Goal: Information Seeking & Learning: Compare options

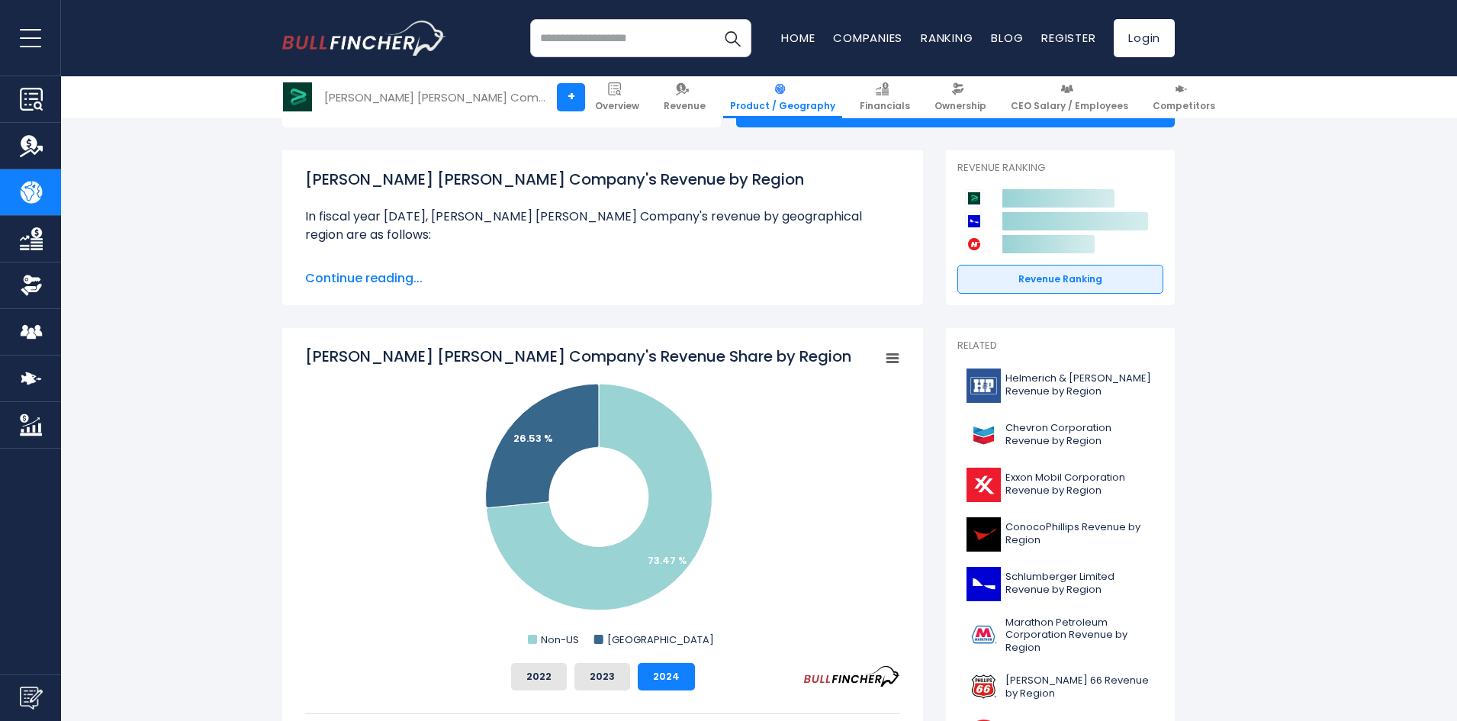
scroll to position [419, 0]
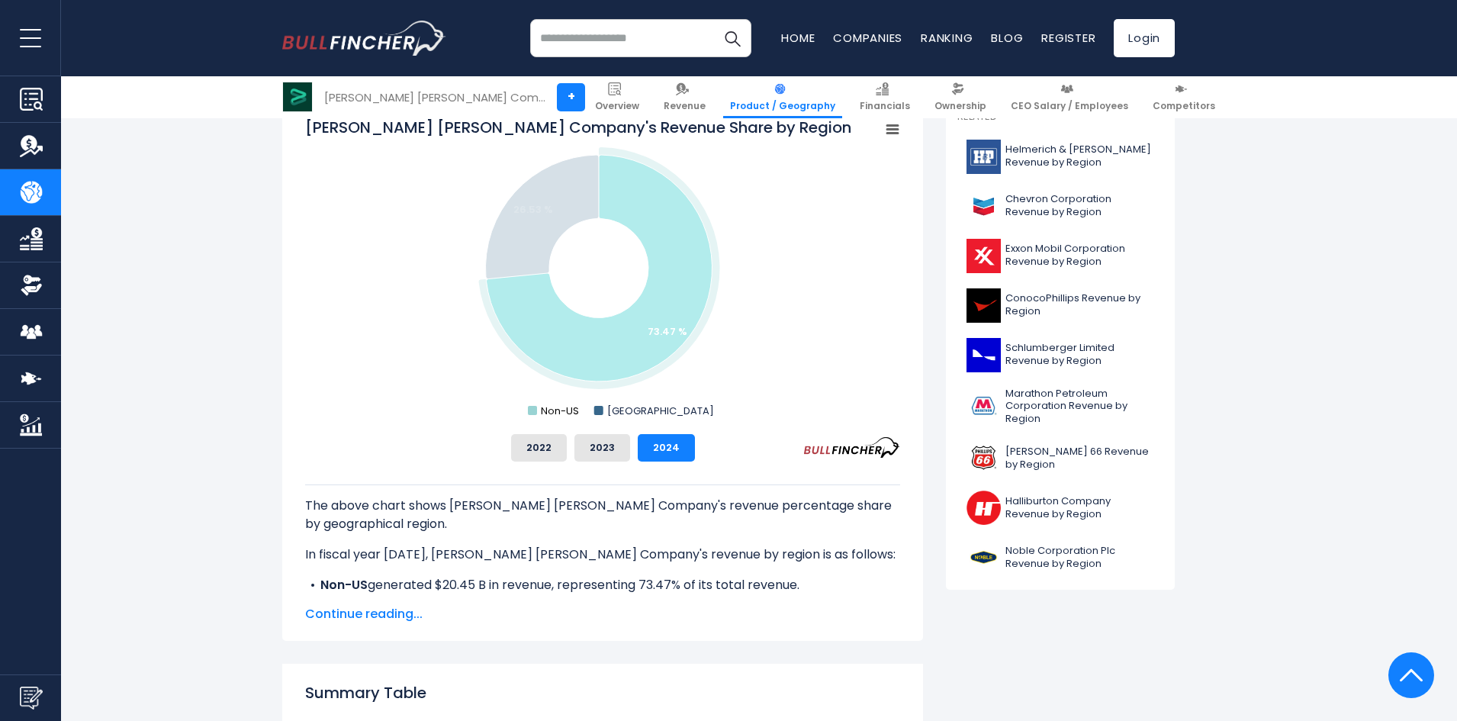
click at [545, 410] on text "Non-US" at bounding box center [560, 410] width 38 height 14
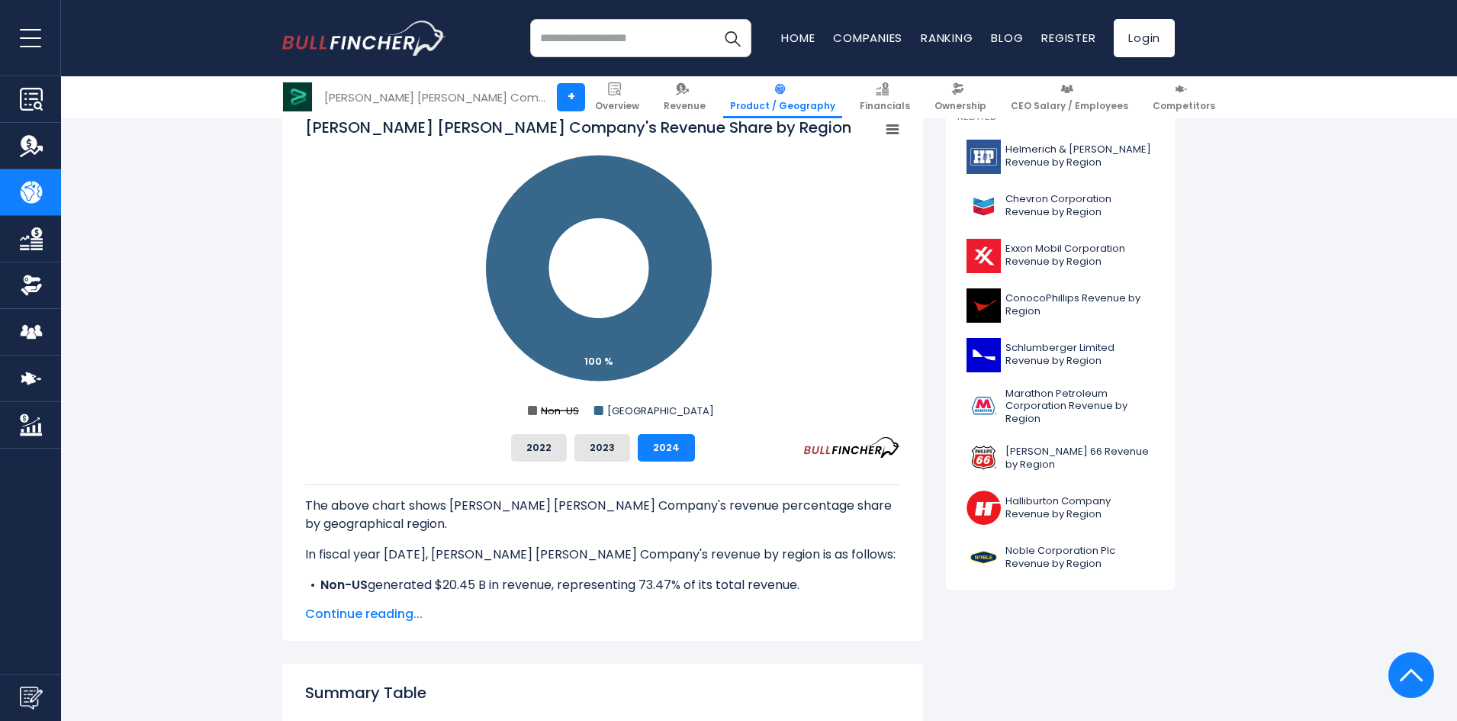
click at [554, 409] on text "Non-US" at bounding box center [560, 410] width 38 height 14
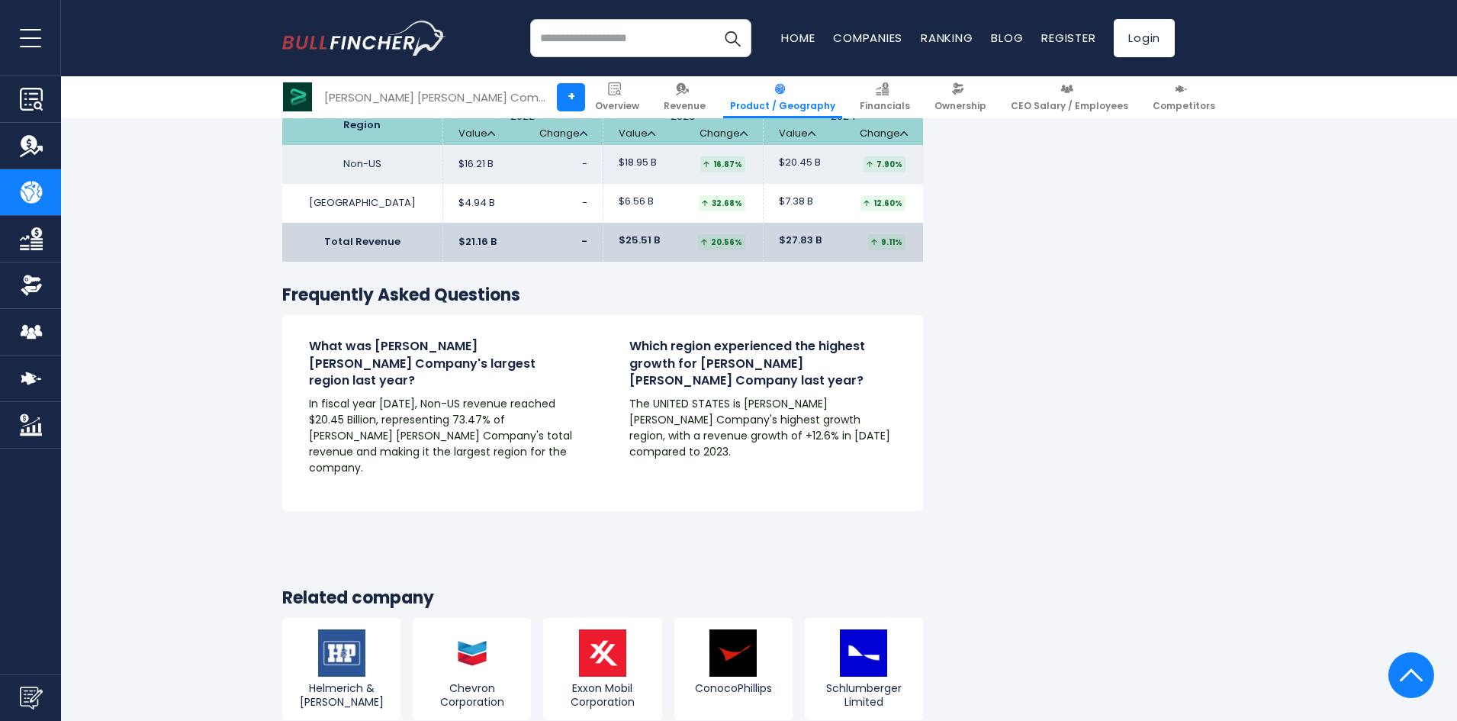
scroll to position [2479, 0]
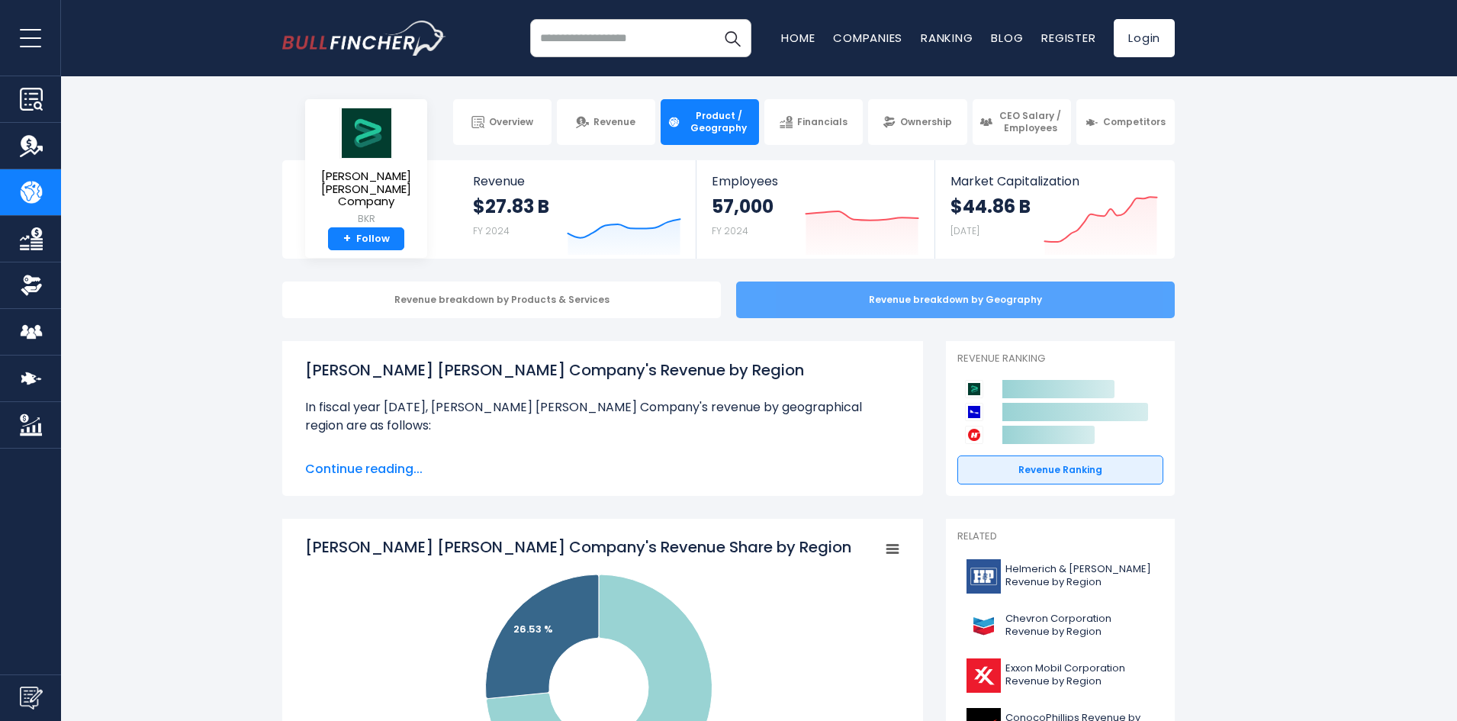
click at [903, 291] on div "Revenue breakdown by Geography" at bounding box center [955, 299] width 439 height 37
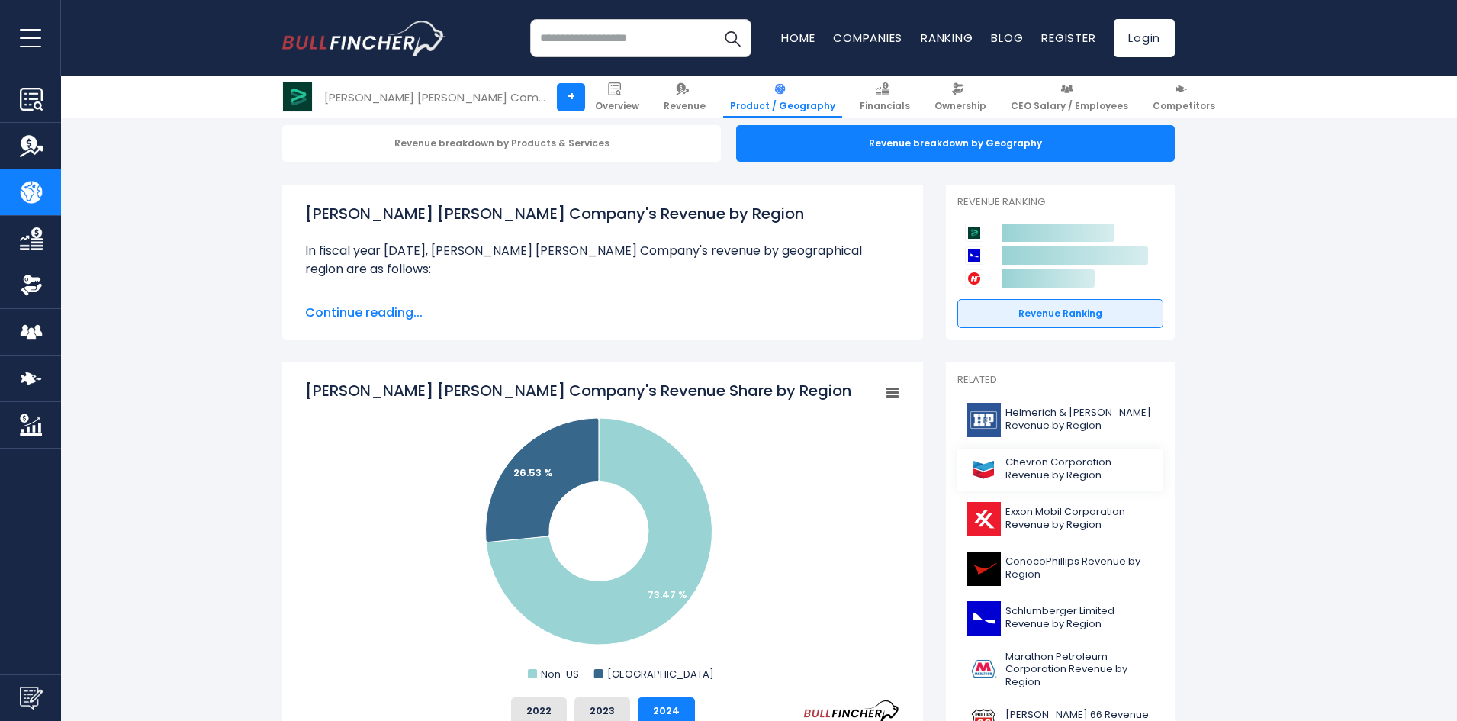
scroll to position [229, 0]
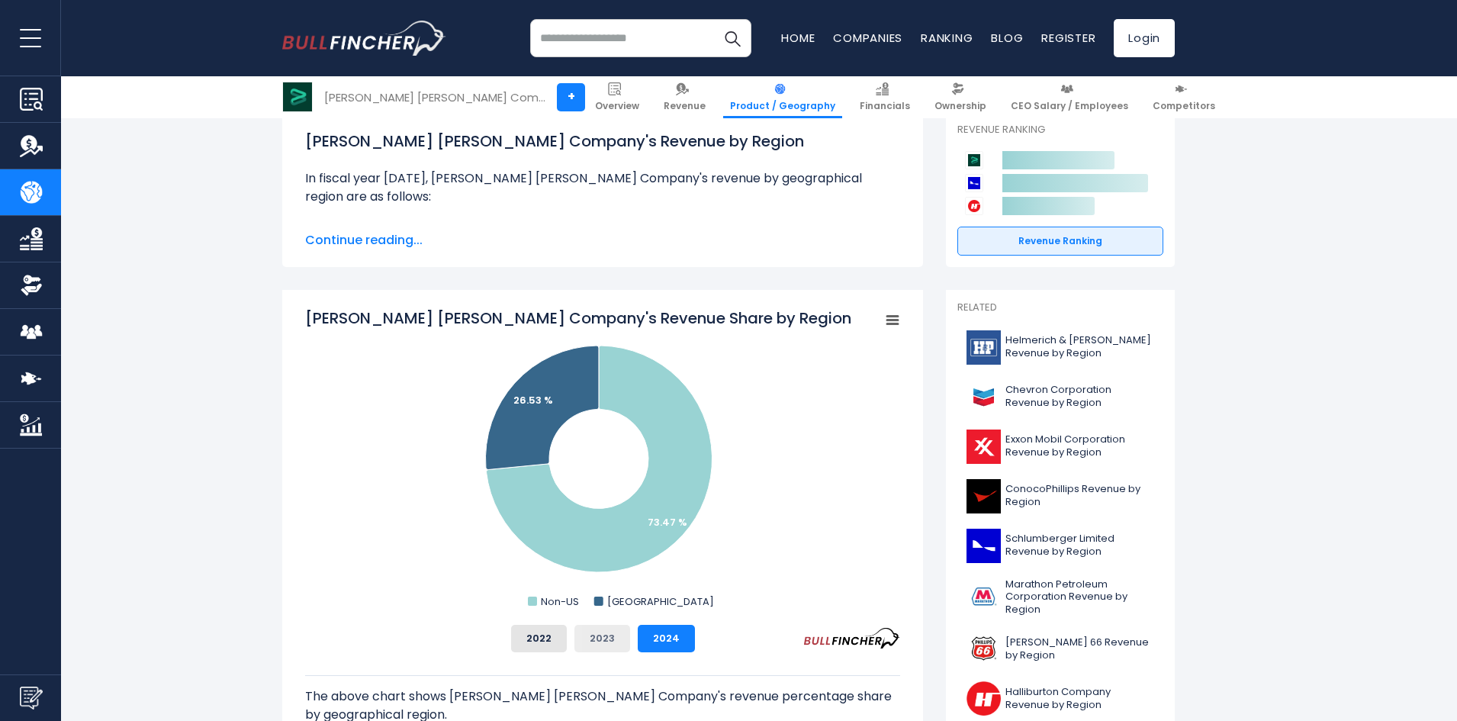
click at [600, 644] on button "2023" at bounding box center [602, 638] width 56 height 27
click at [526, 644] on button "2022" at bounding box center [539, 638] width 56 height 27
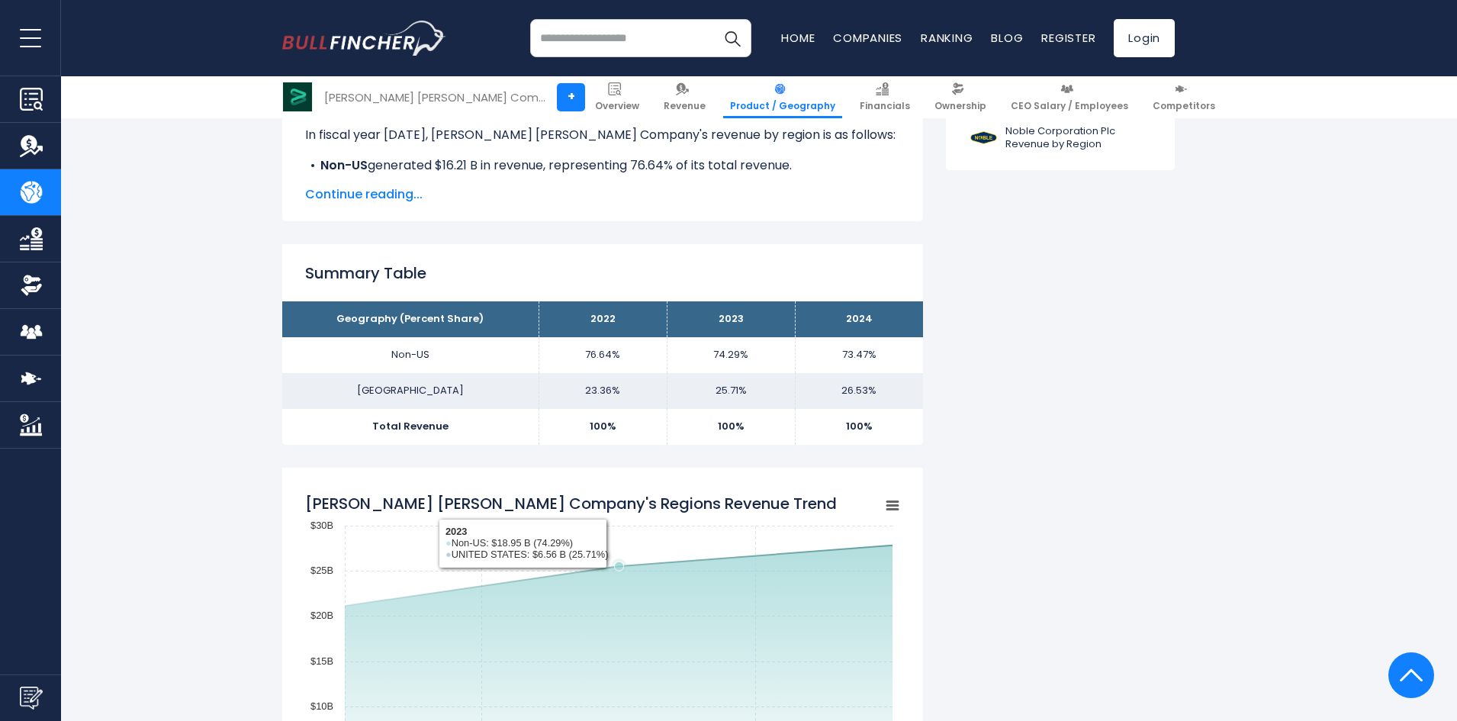
scroll to position [534, 0]
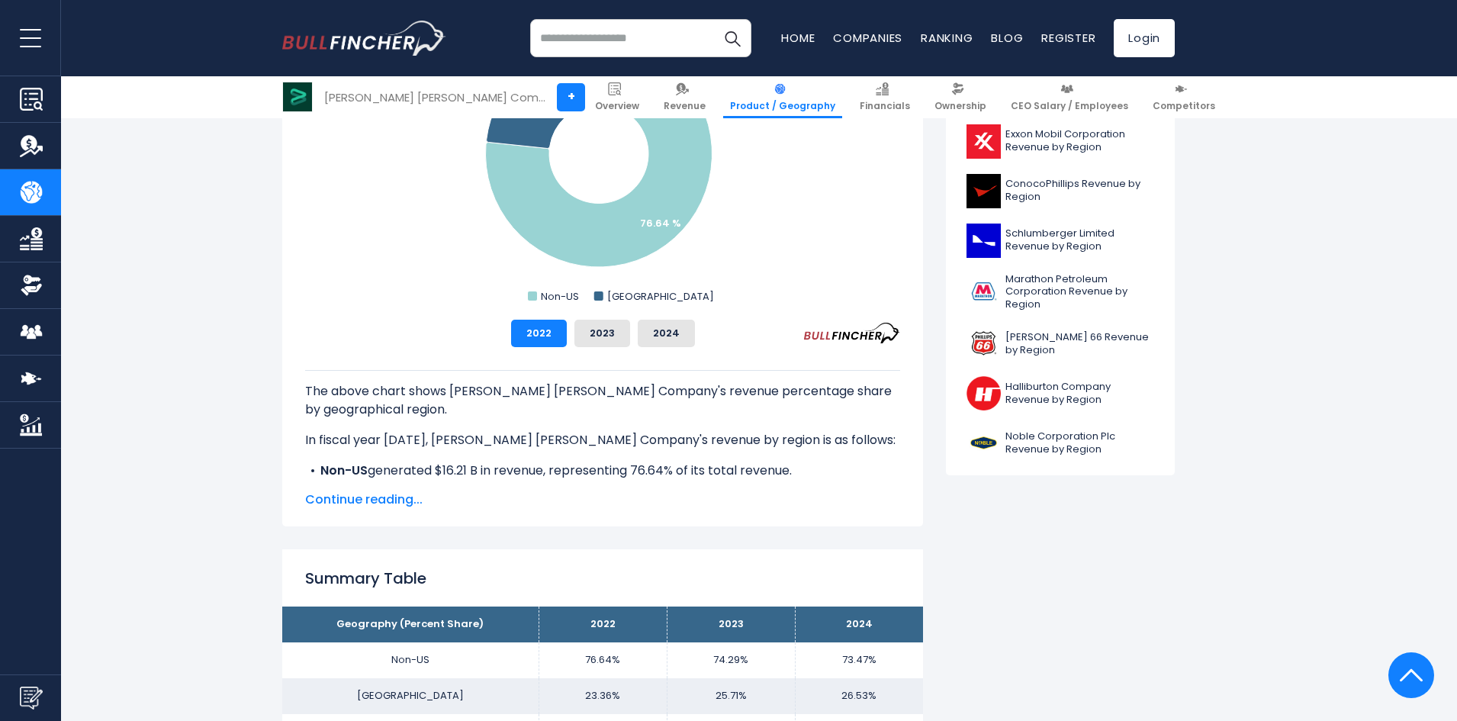
click at [407, 493] on span "Continue reading..." at bounding box center [602, 499] width 595 height 18
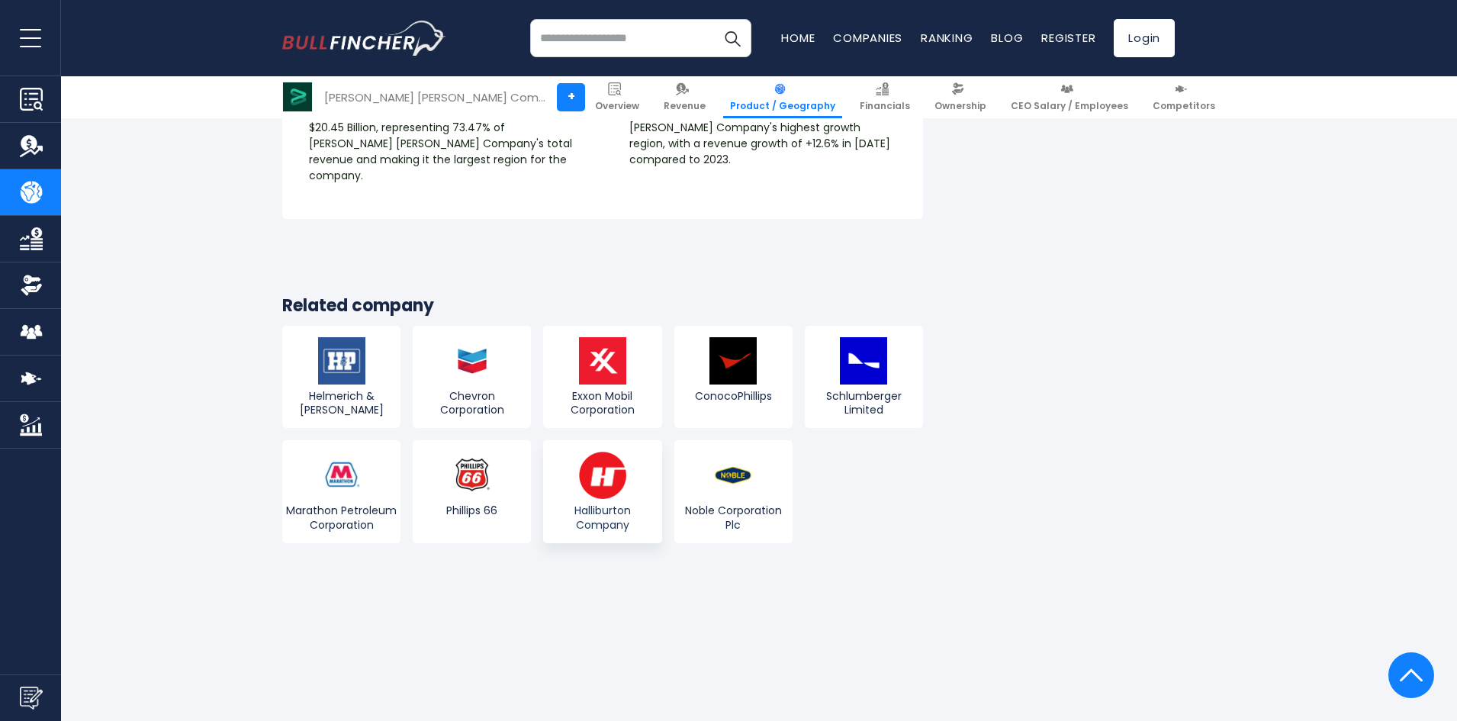
scroll to position [2822, 0]
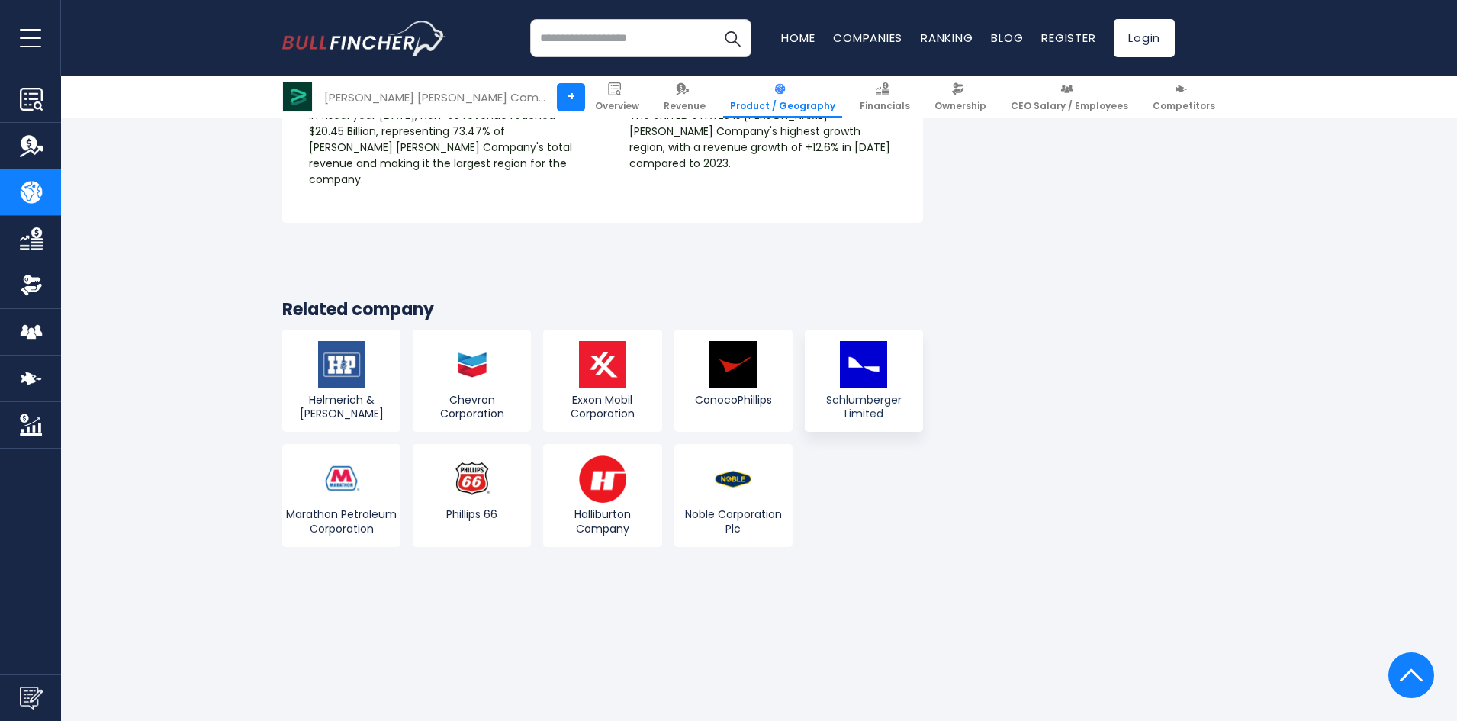
click at [867, 341] on img at bounding box center [863, 364] width 47 height 47
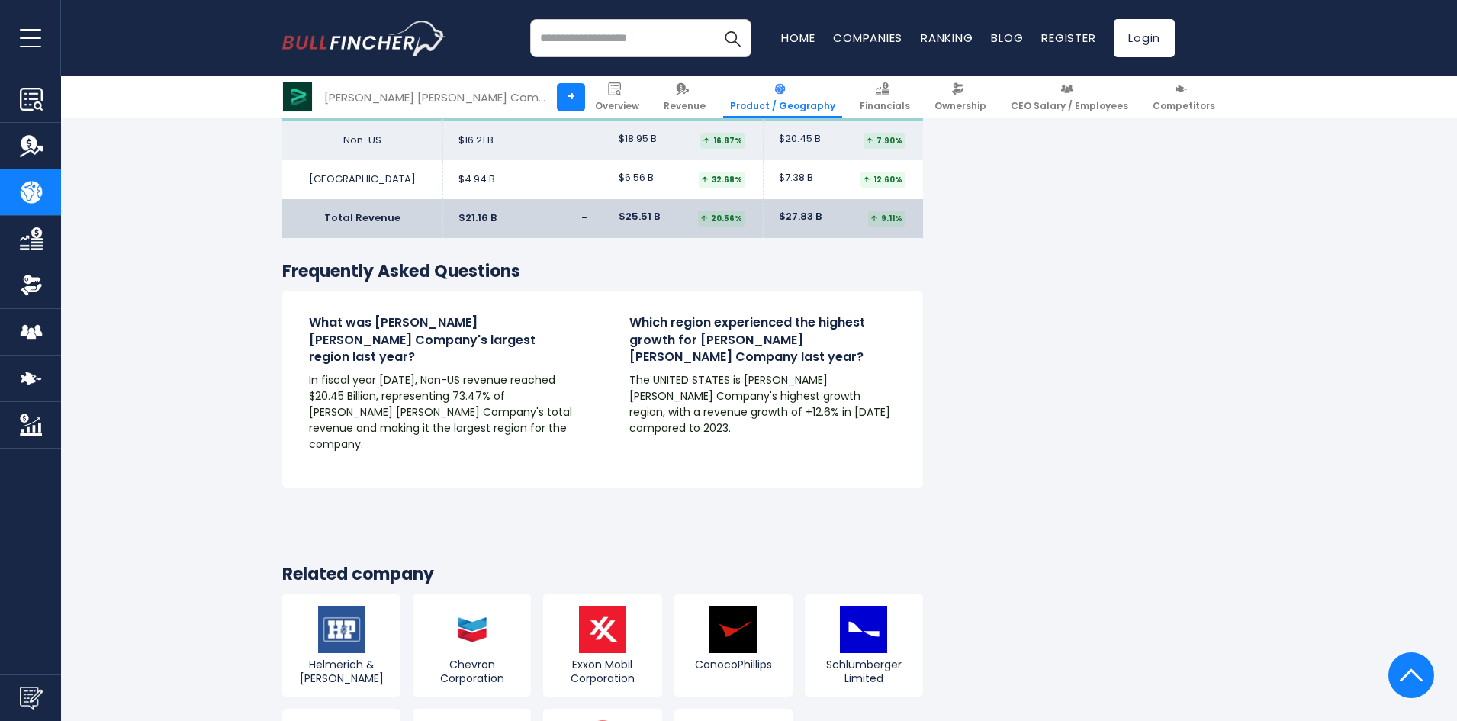
scroll to position [2593, 0]
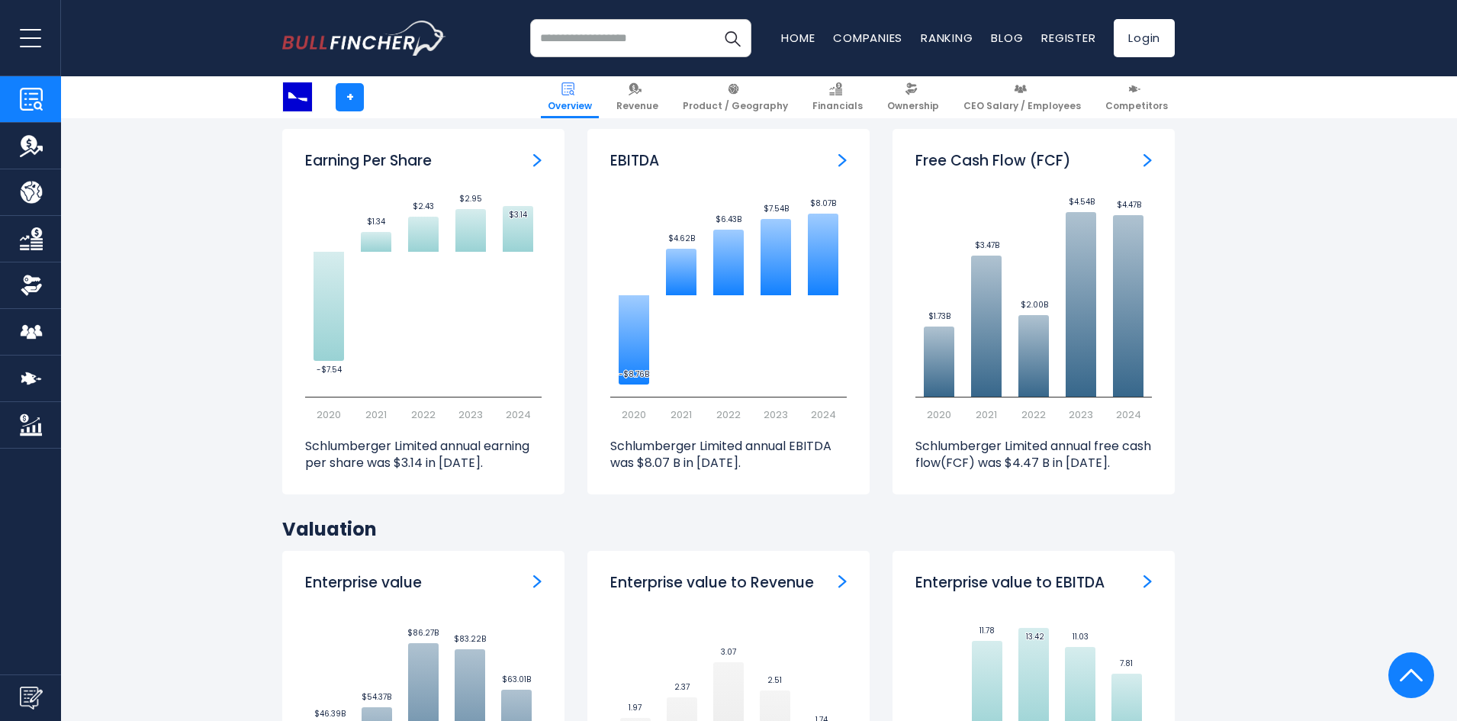
scroll to position [3966, 0]
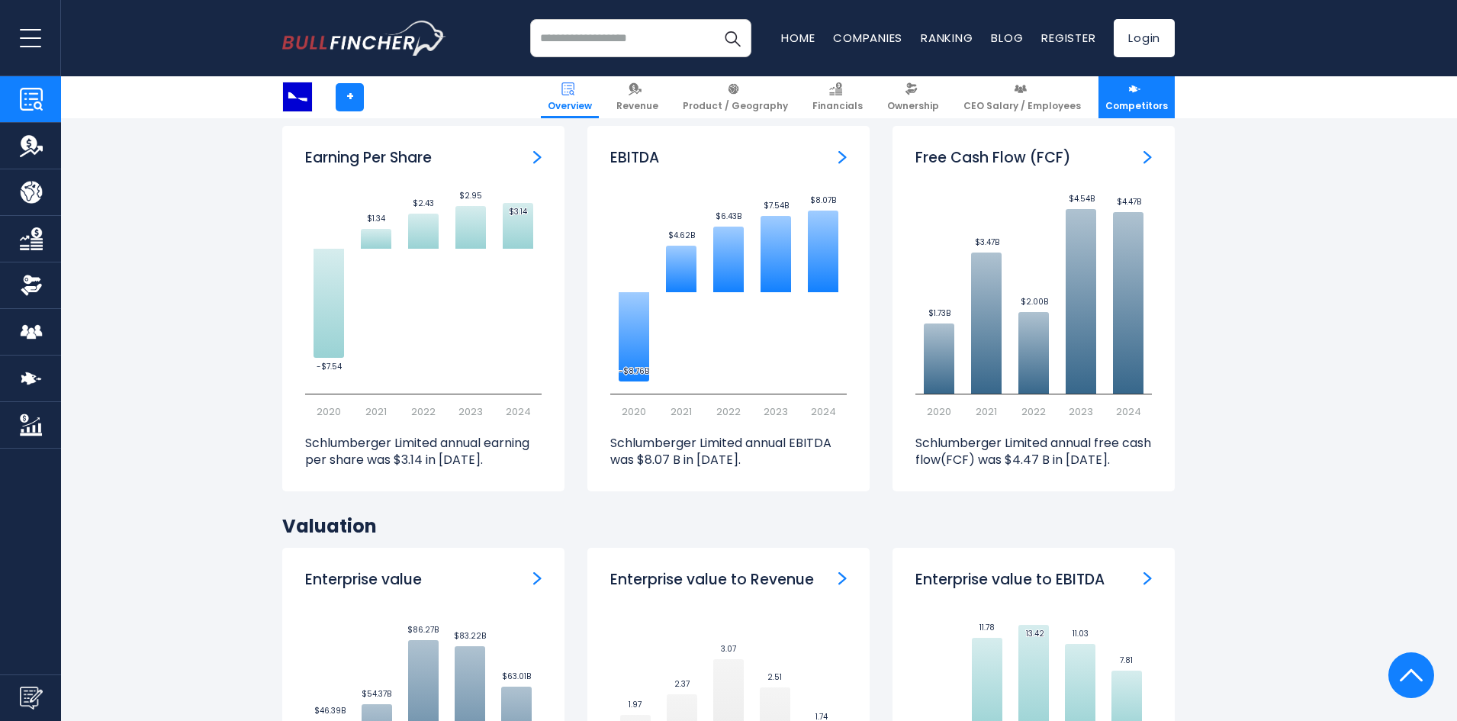
click at [1123, 91] on link "Competitors" at bounding box center [1136, 97] width 76 height 42
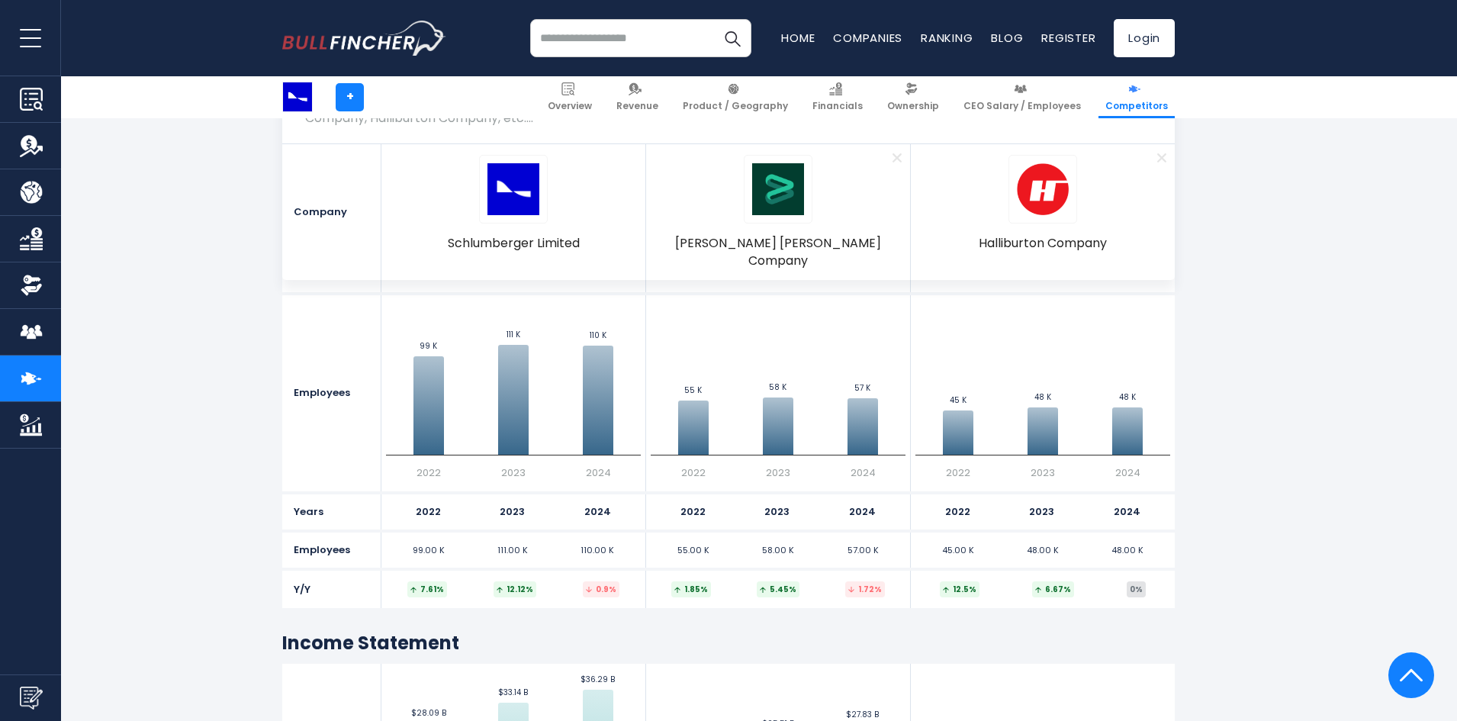
scroll to position [763, 0]
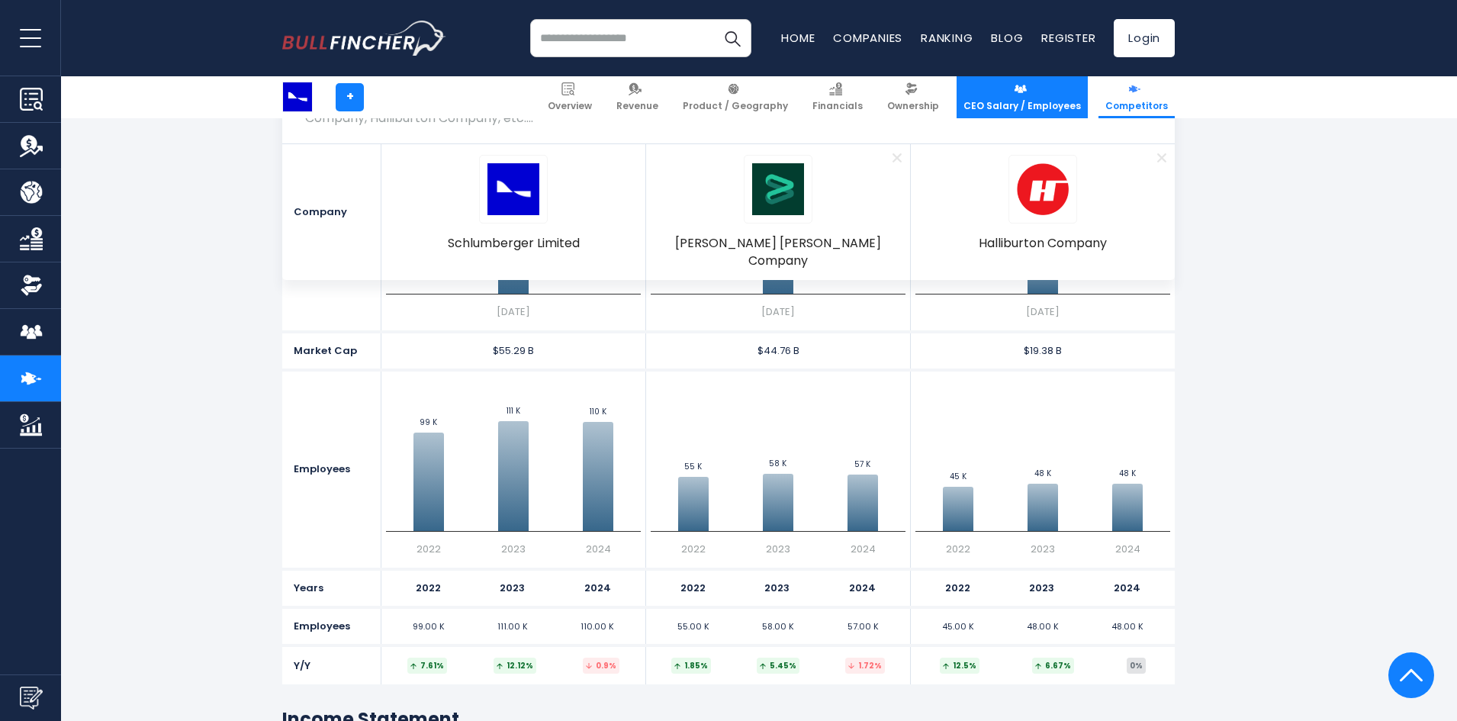
click at [1014, 92] on link "CEO Salary / Employees" at bounding box center [1021, 97] width 131 height 42
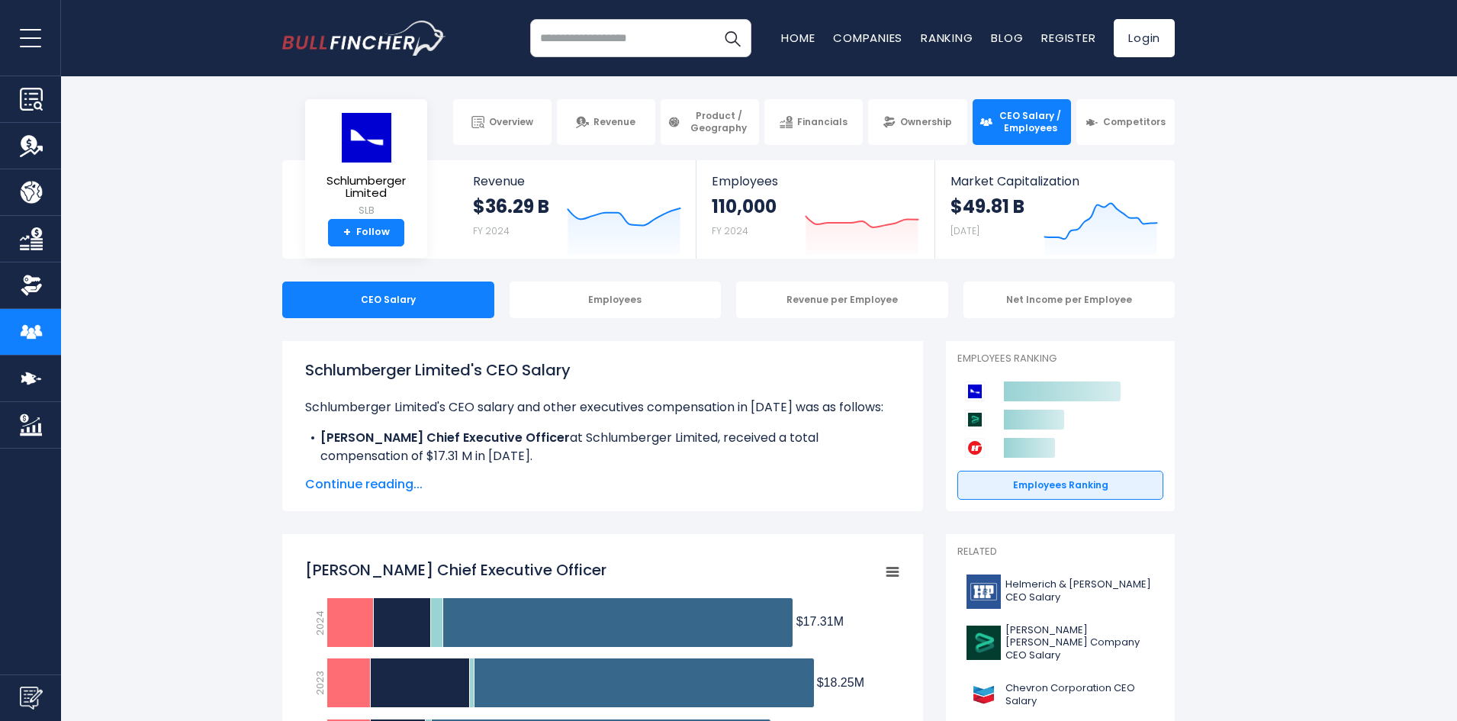
click at [358, 485] on span "Continue reading..." at bounding box center [602, 484] width 595 height 18
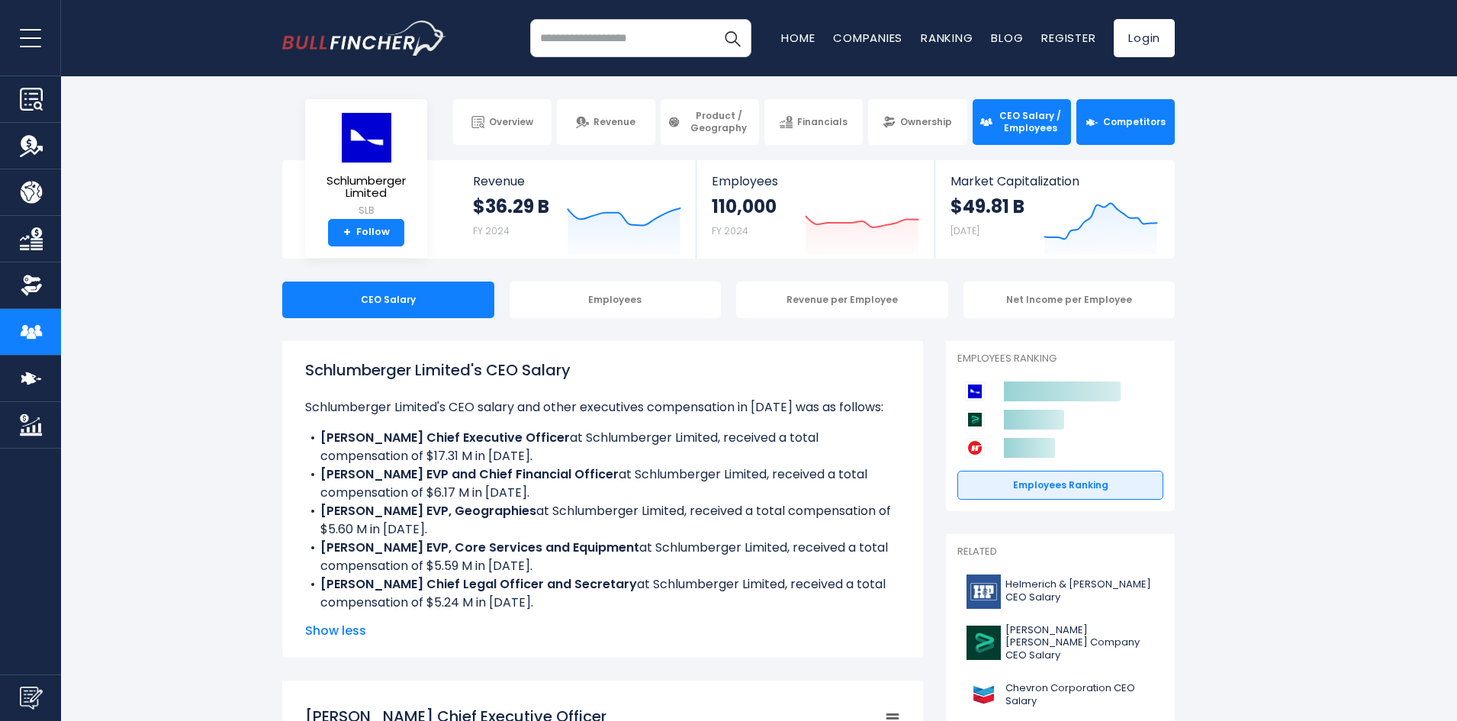
click at [1127, 125] on span "Competitors" at bounding box center [1134, 122] width 63 height 12
click at [624, 297] on div "Employees" at bounding box center [615, 299] width 212 height 37
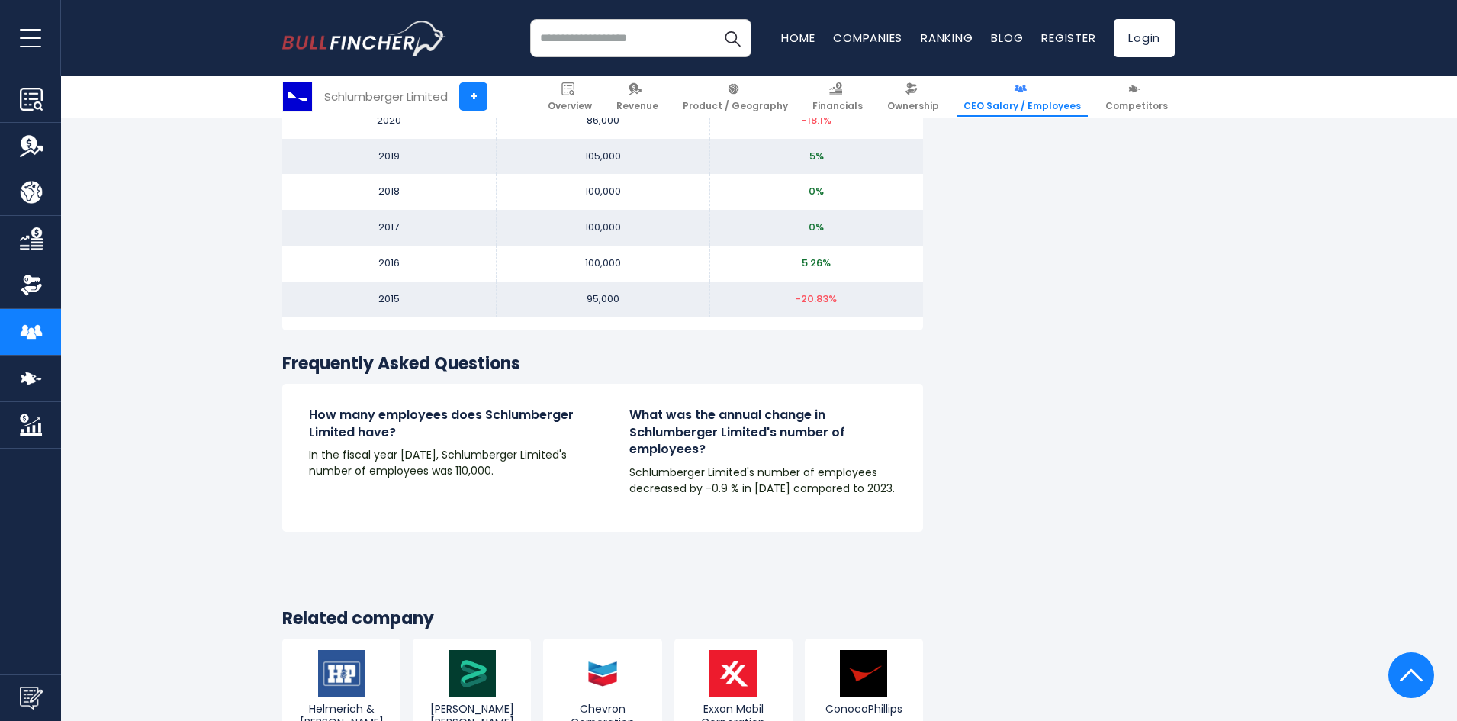
scroll to position [1831, 0]
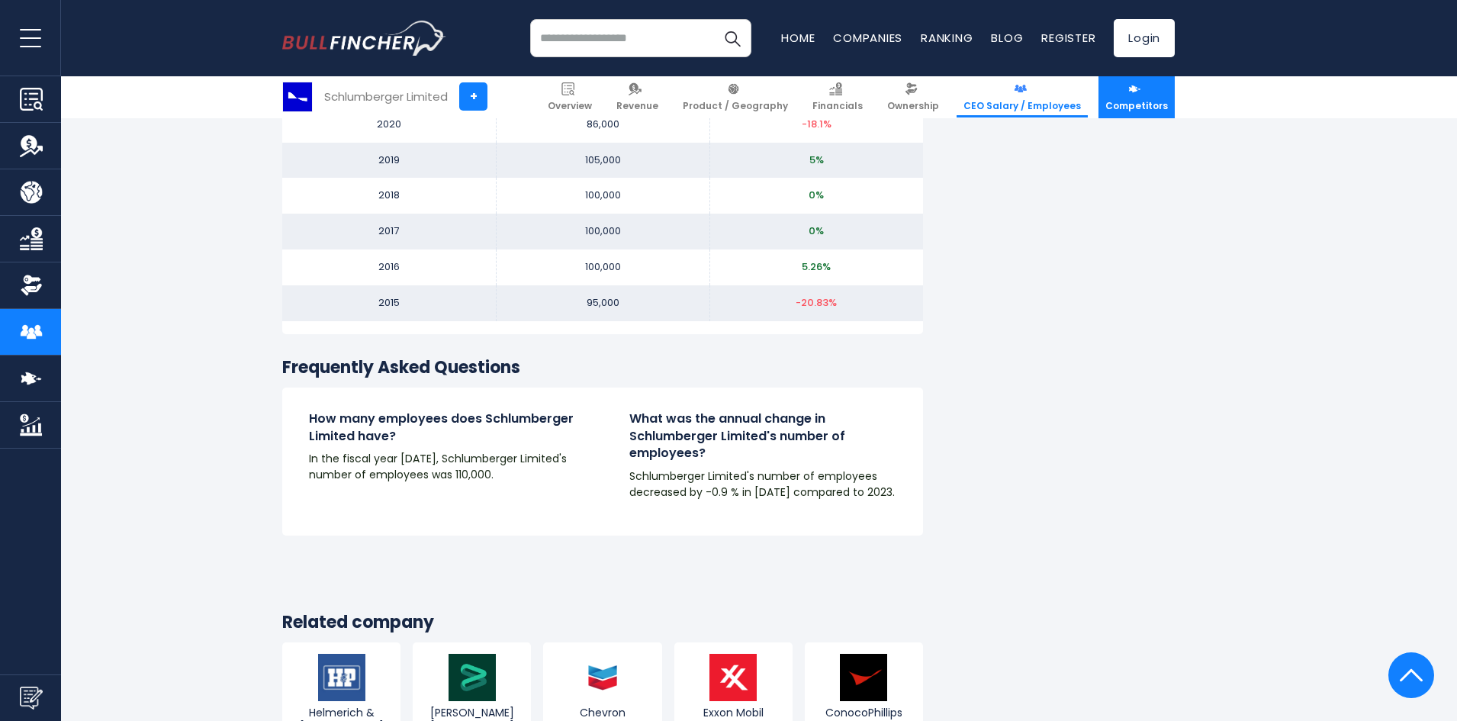
click at [1140, 107] on span "Competitors" at bounding box center [1136, 106] width 63 height 12
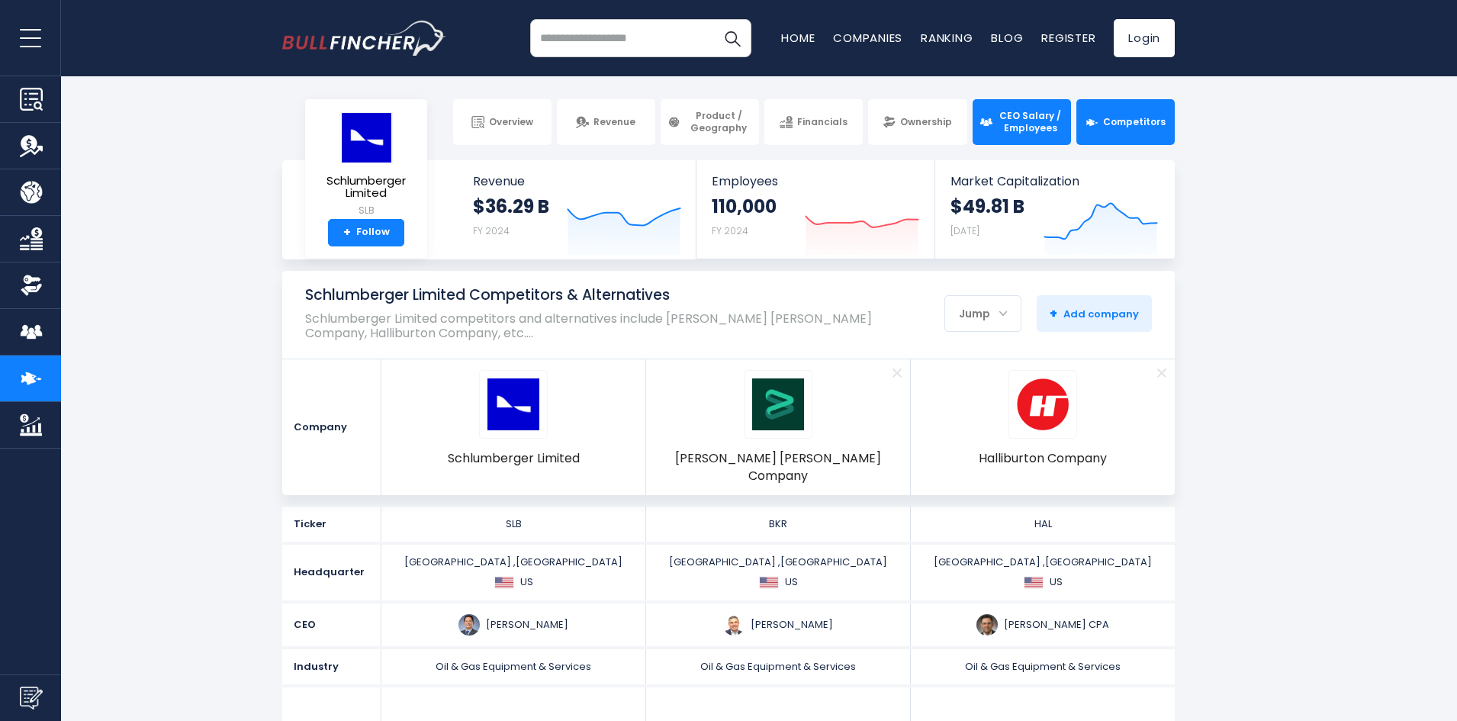
click at [1023, 121] on span "CEO Salary / Employees" at bounding box center [1030, 122] width 67 height 24
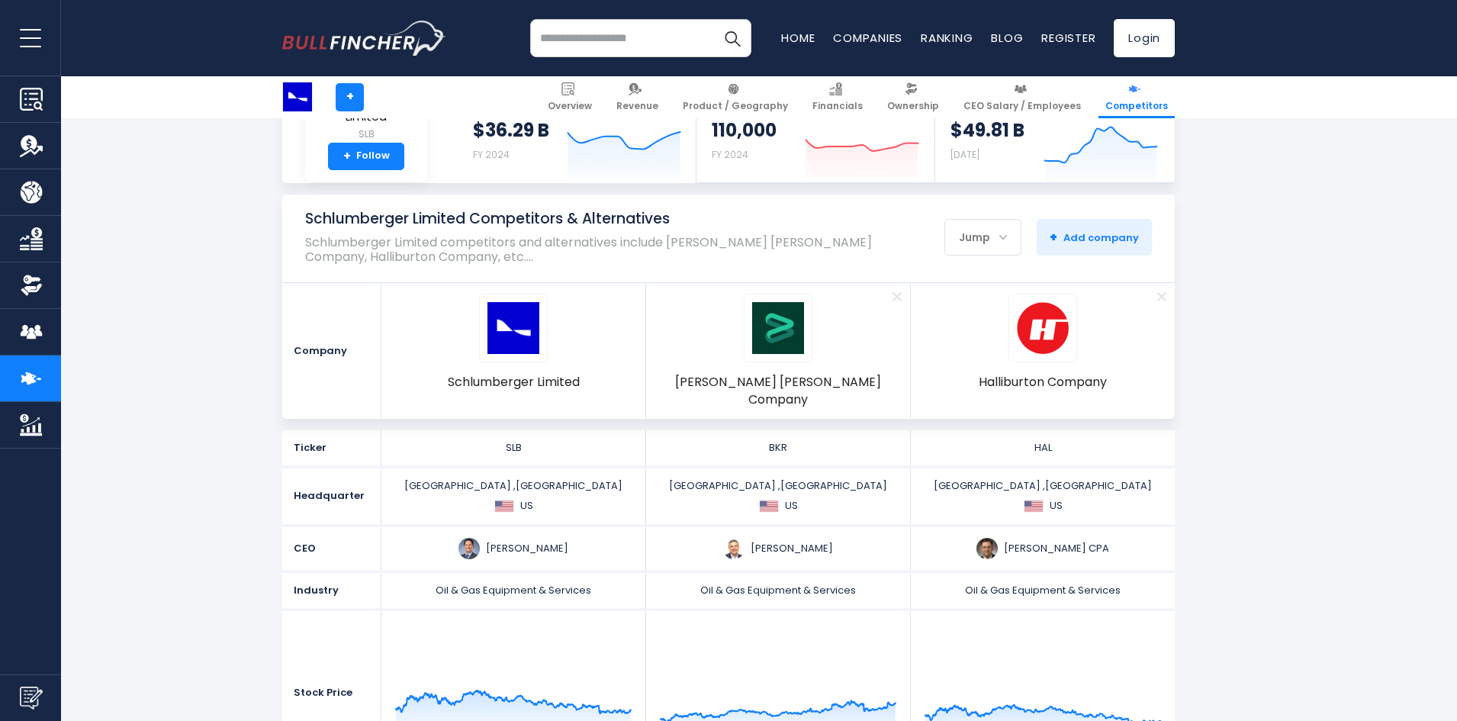
scroll to position [173, 0]
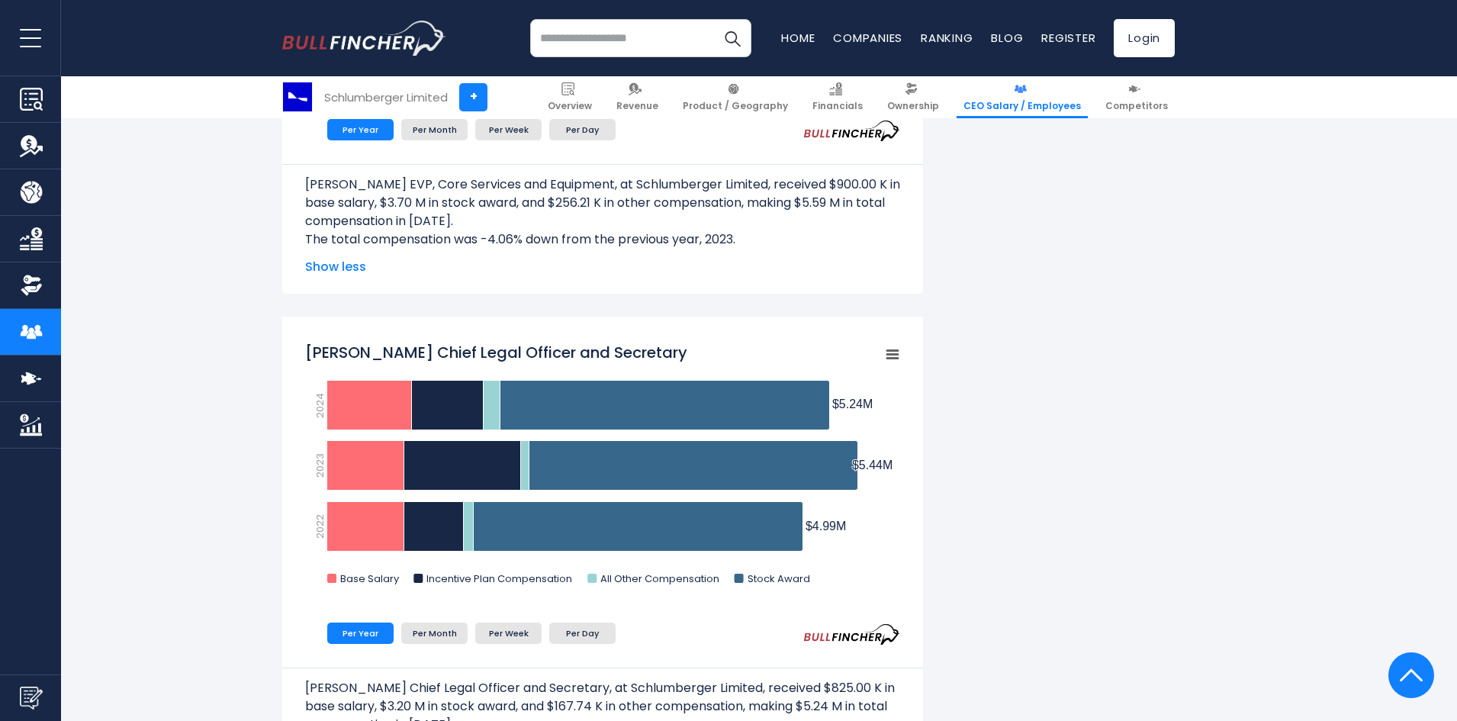
scroll to position [2059, 0]
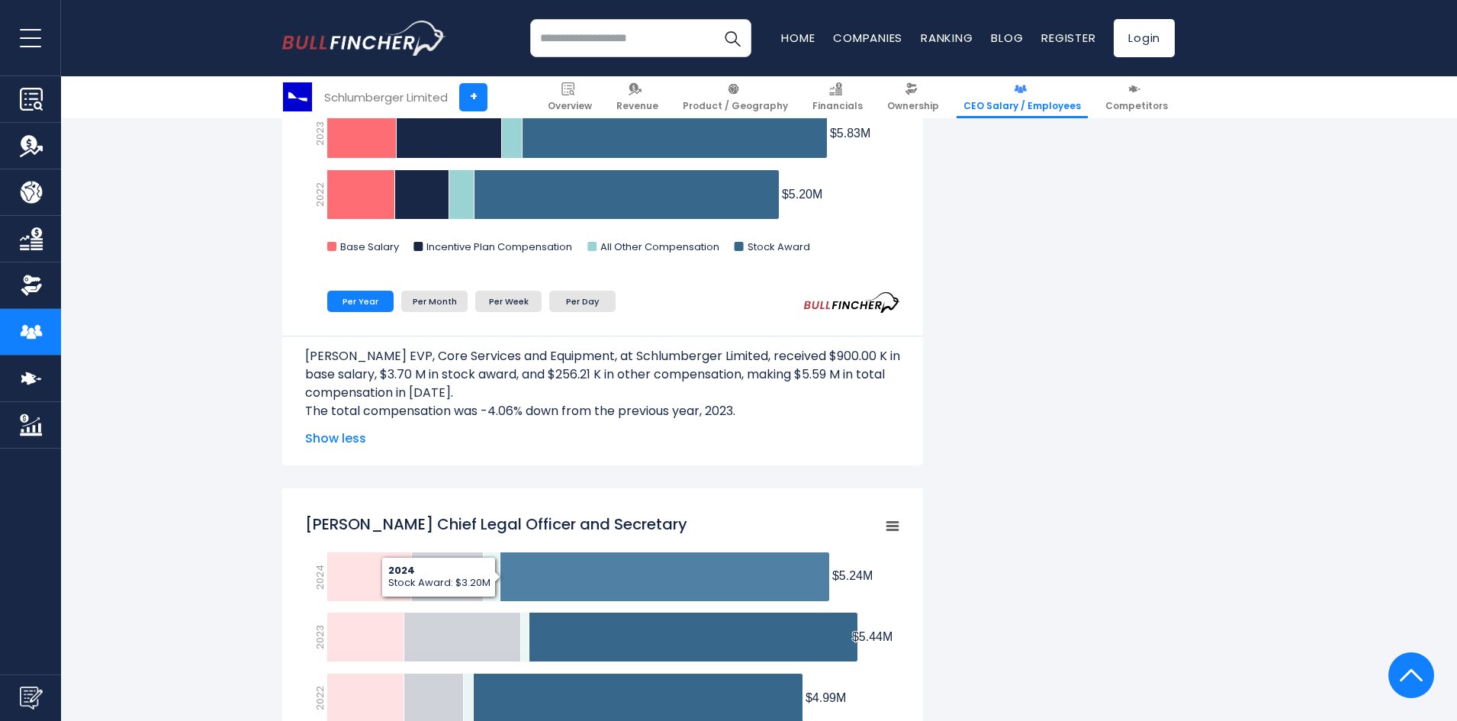
drag, startPoint x: 636, startPoint y: 590, endPoint x: 1107, endPoint y: 538, distance: 473.5
click at [1107, 538] on div "Schlumberger Limited's CEO Salary Schlumberger Limited's CEO salary and other e…" at bounding box center [728, 250] width 892 height 3936
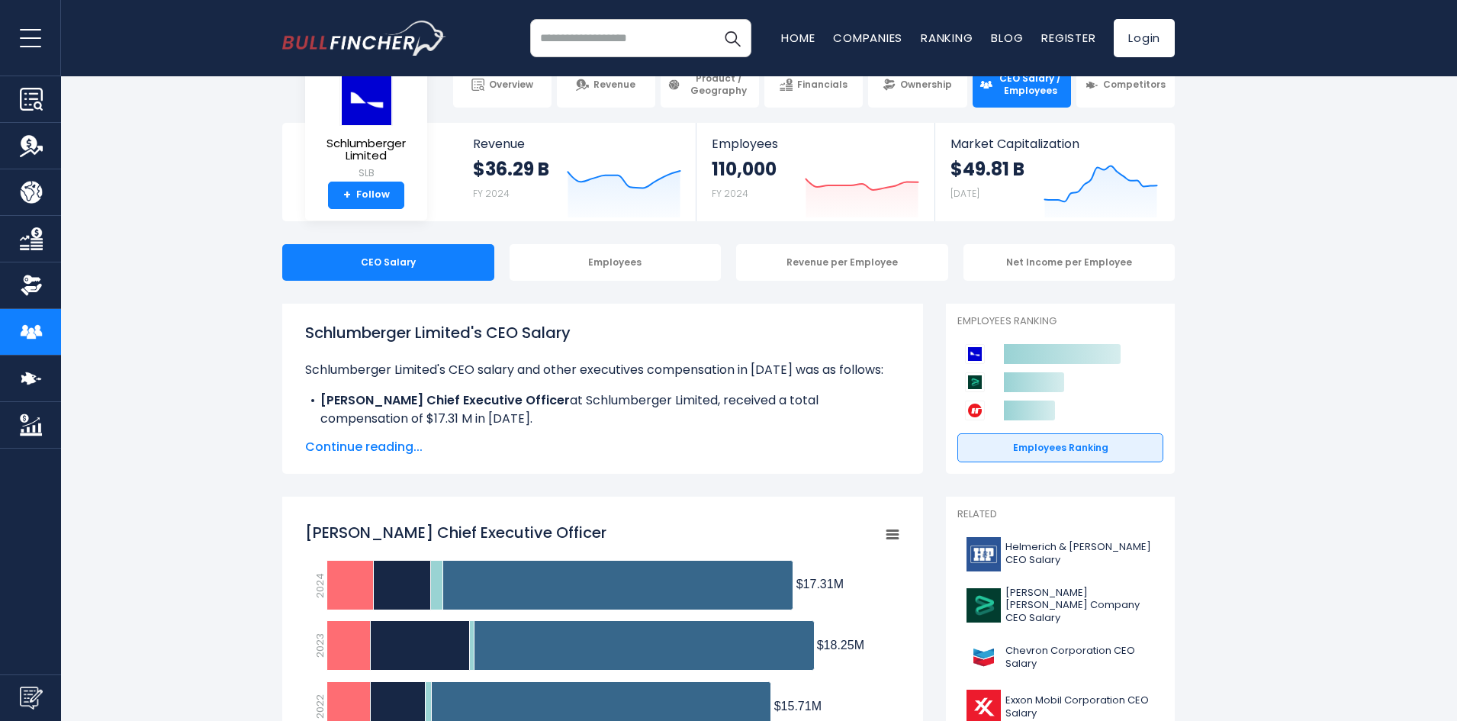
scroll to position [0, 0]
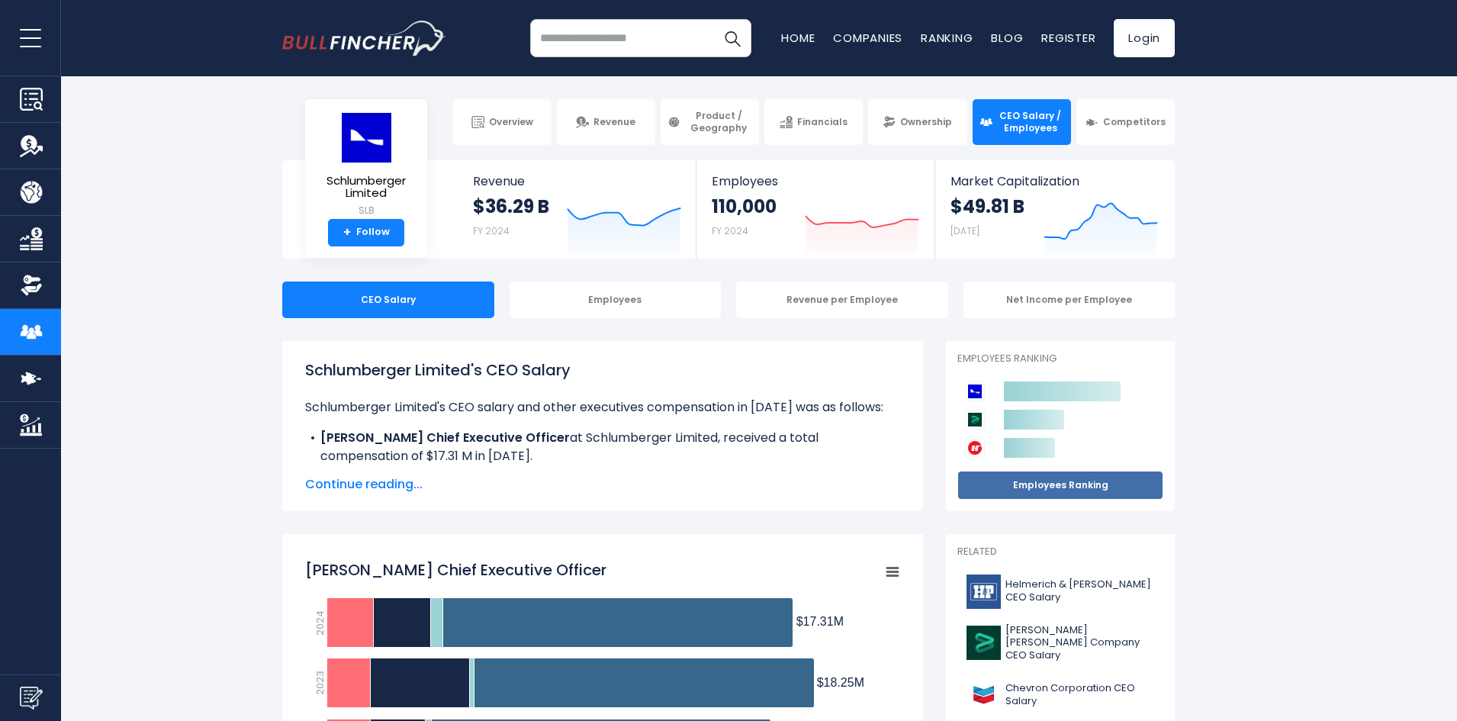
click at [1048, 486] on link "Employees Ranking" at bounding box center [1060, 485] width 206 height 29
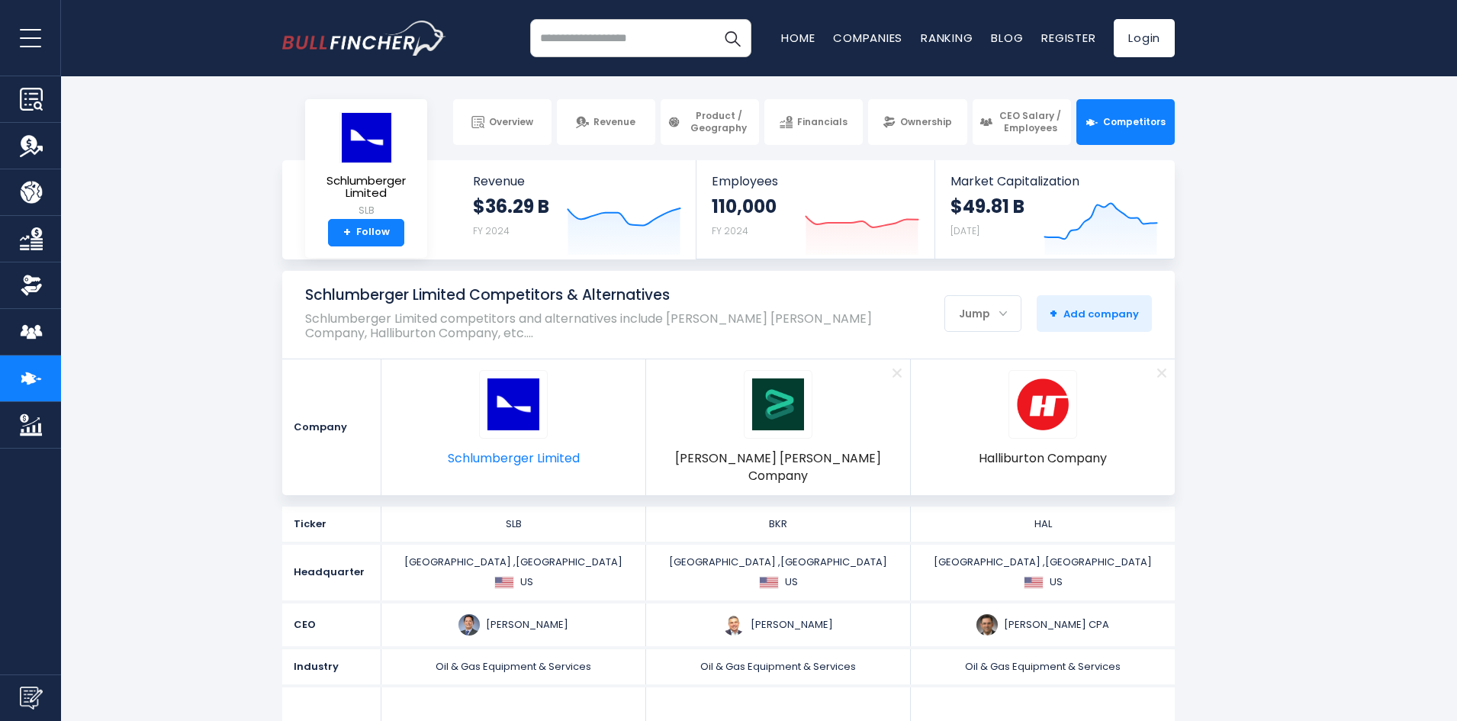
click at [517, 412] on img at bounding box center [513, 404] width 52 height 52
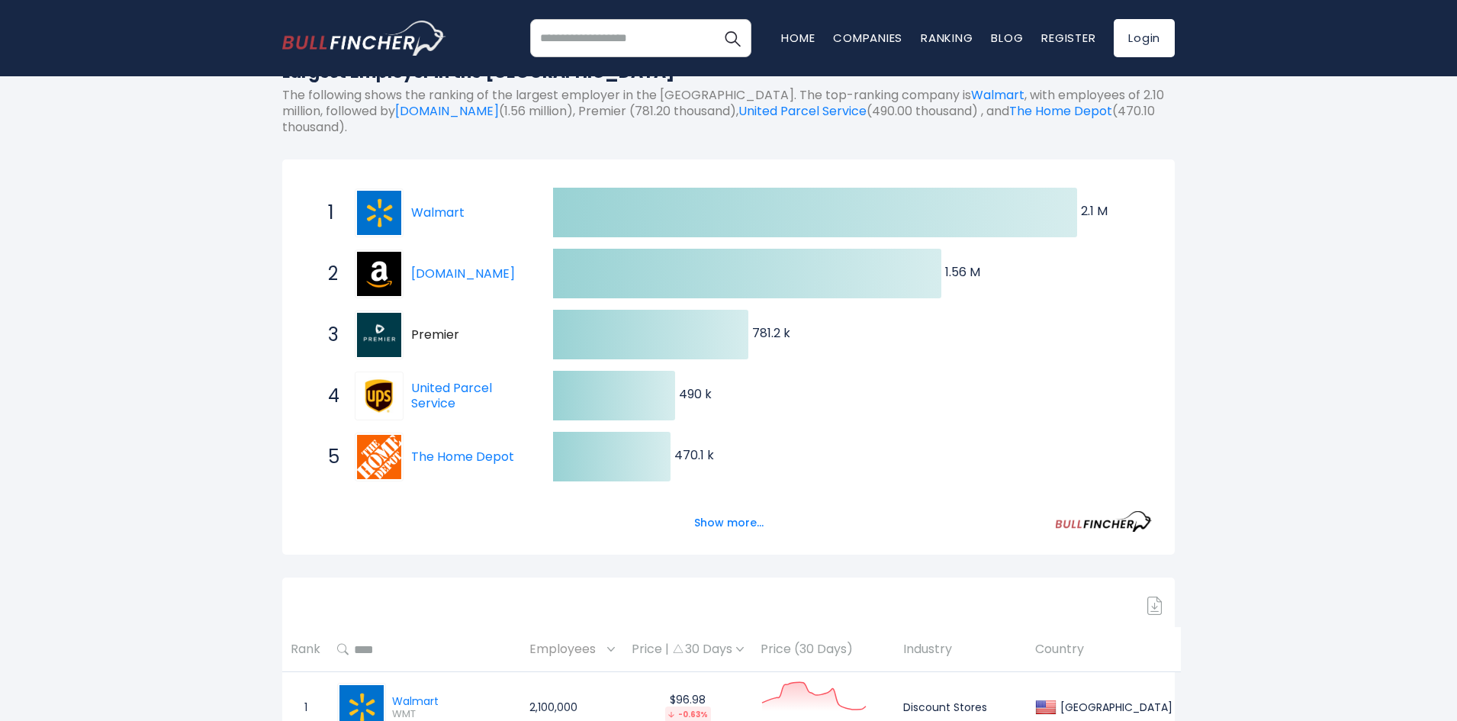
scroll to position [229, 0]
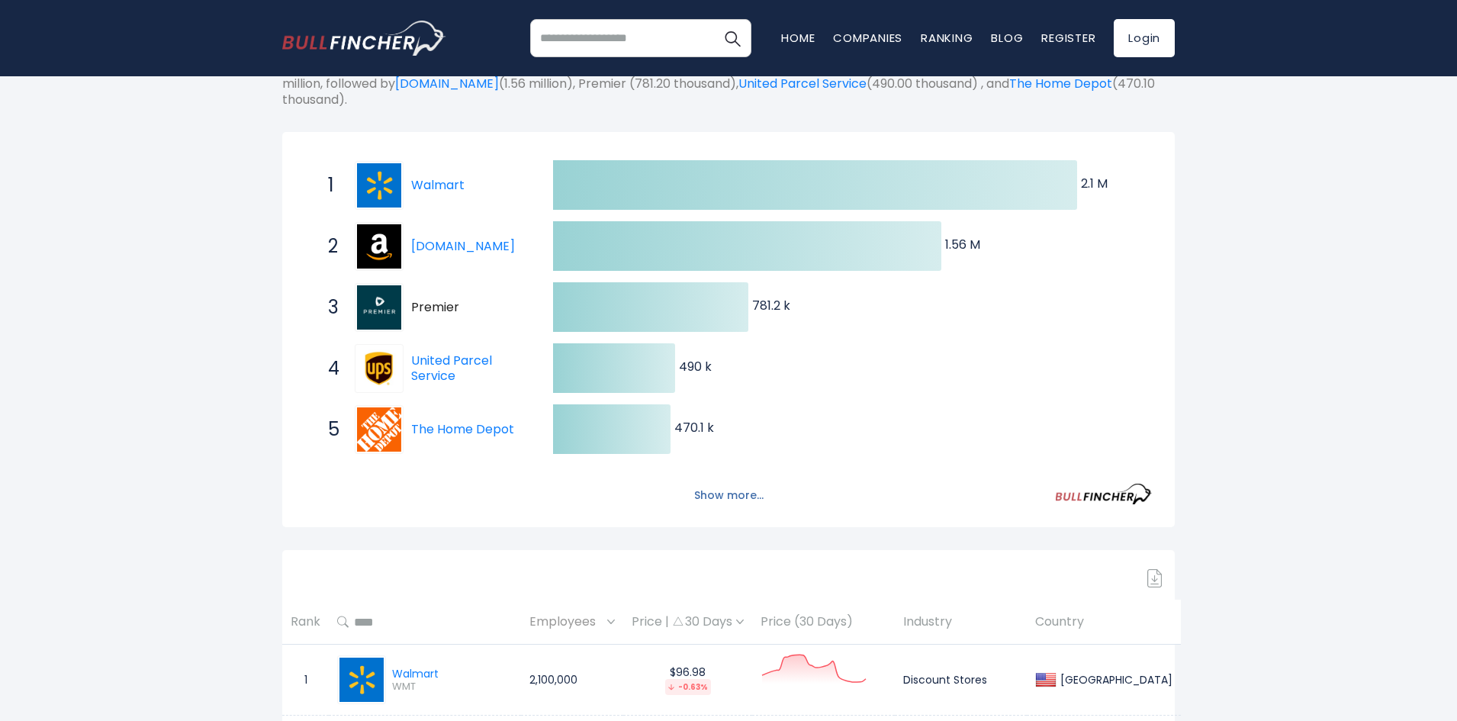
click at [743, 500] on button "Show more..." at bounding box center [729, 495] width 88 height 25
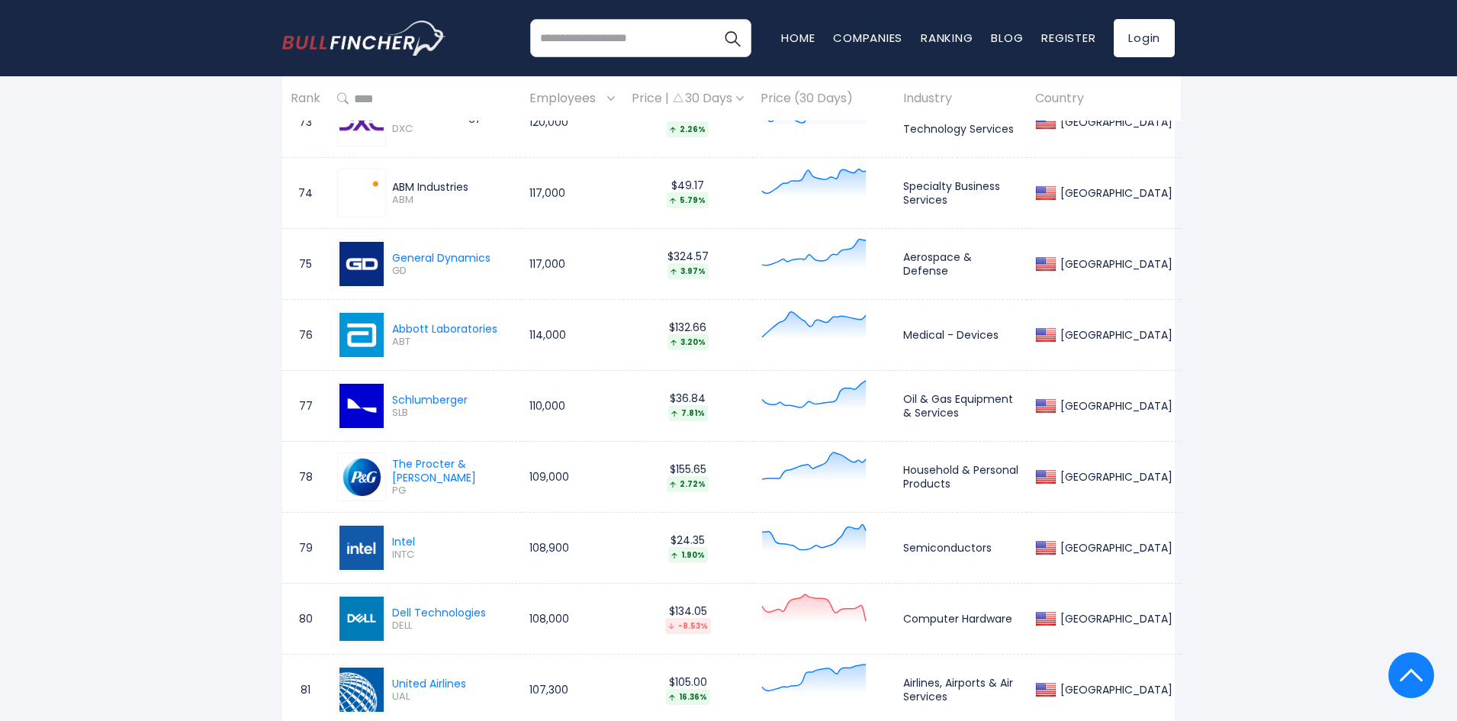
scroll to position [6178, 0]
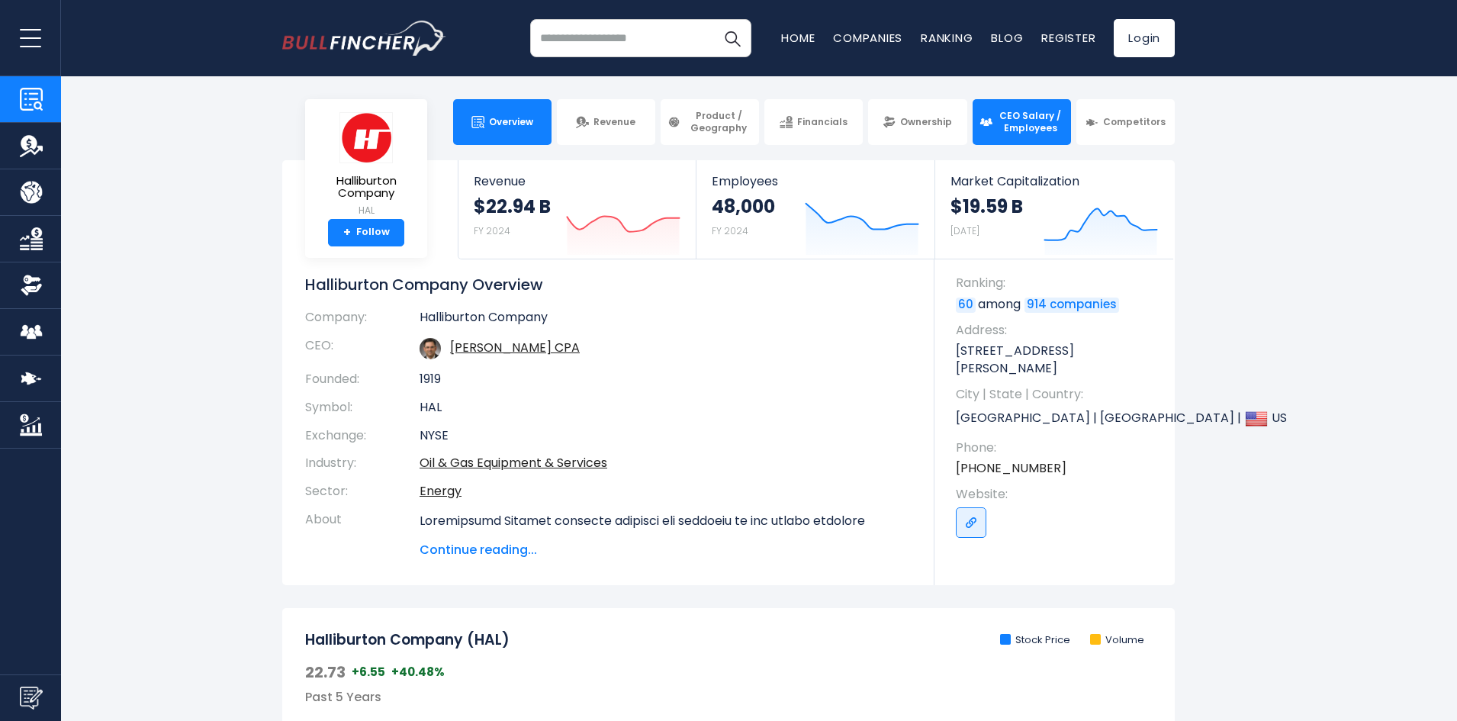
click at [1014, 120] on span "CEO Salary / Employees" at bounding box center [1030, 122] width 67 height 24
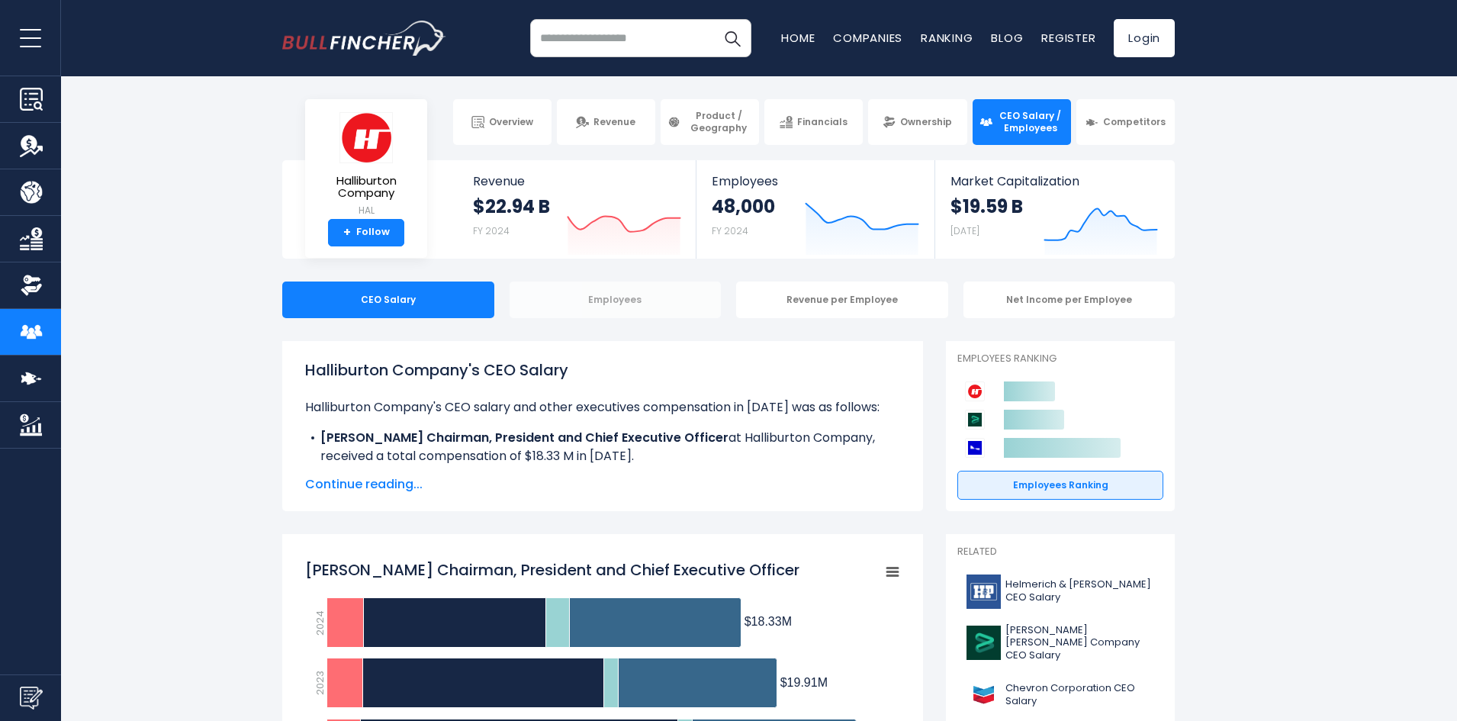
click at [600, 310] on div "Employees" at bounding box center [615, 299] width 212 height 37
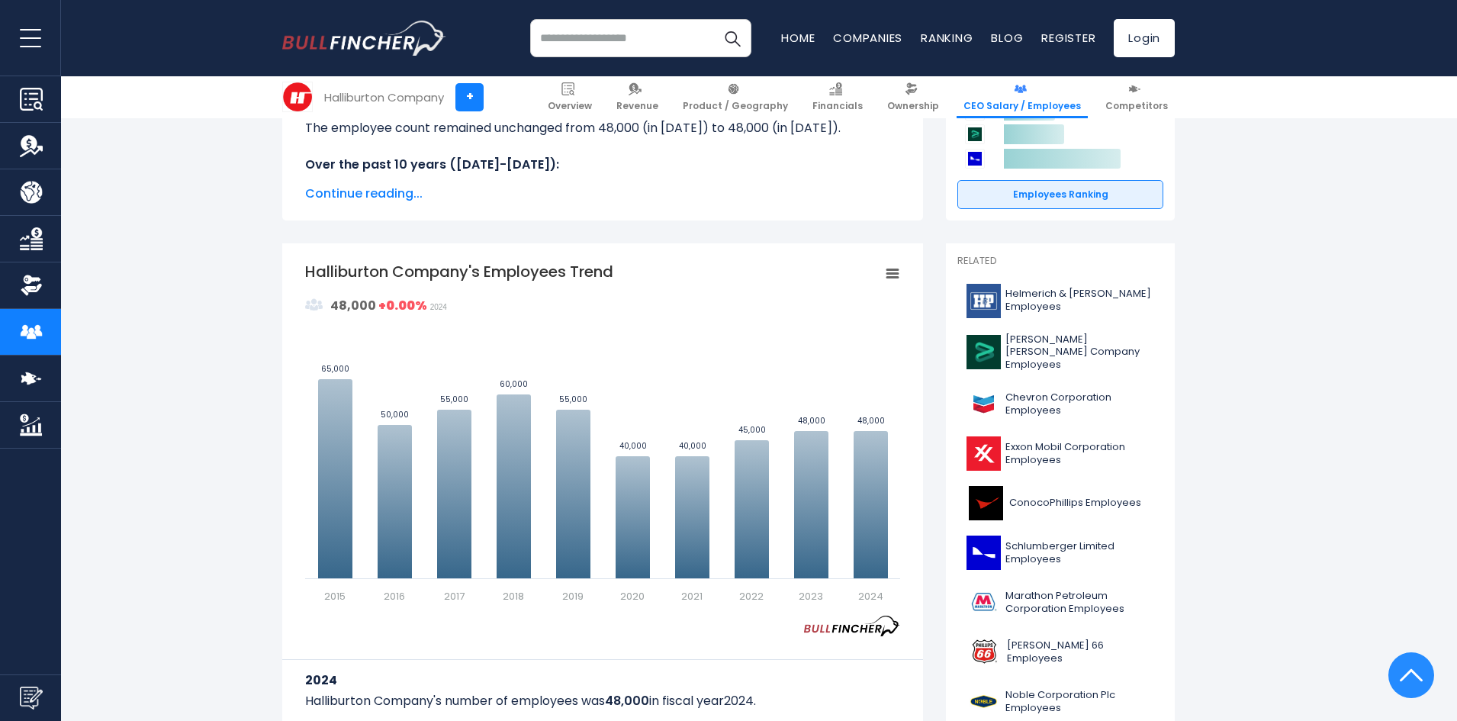
scroll to position [305, 0]
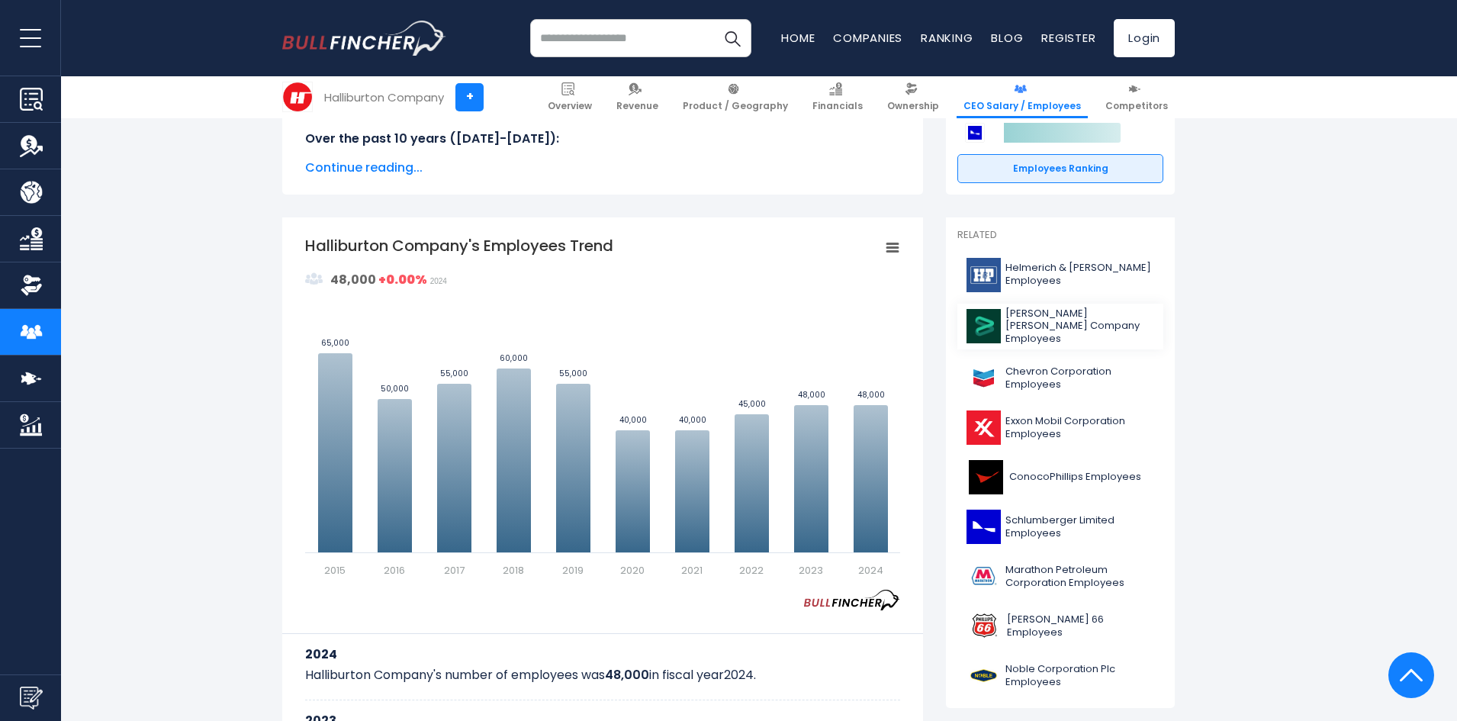
click at [983, 327] on img at bounding box center [983, 326] width 34 height 34
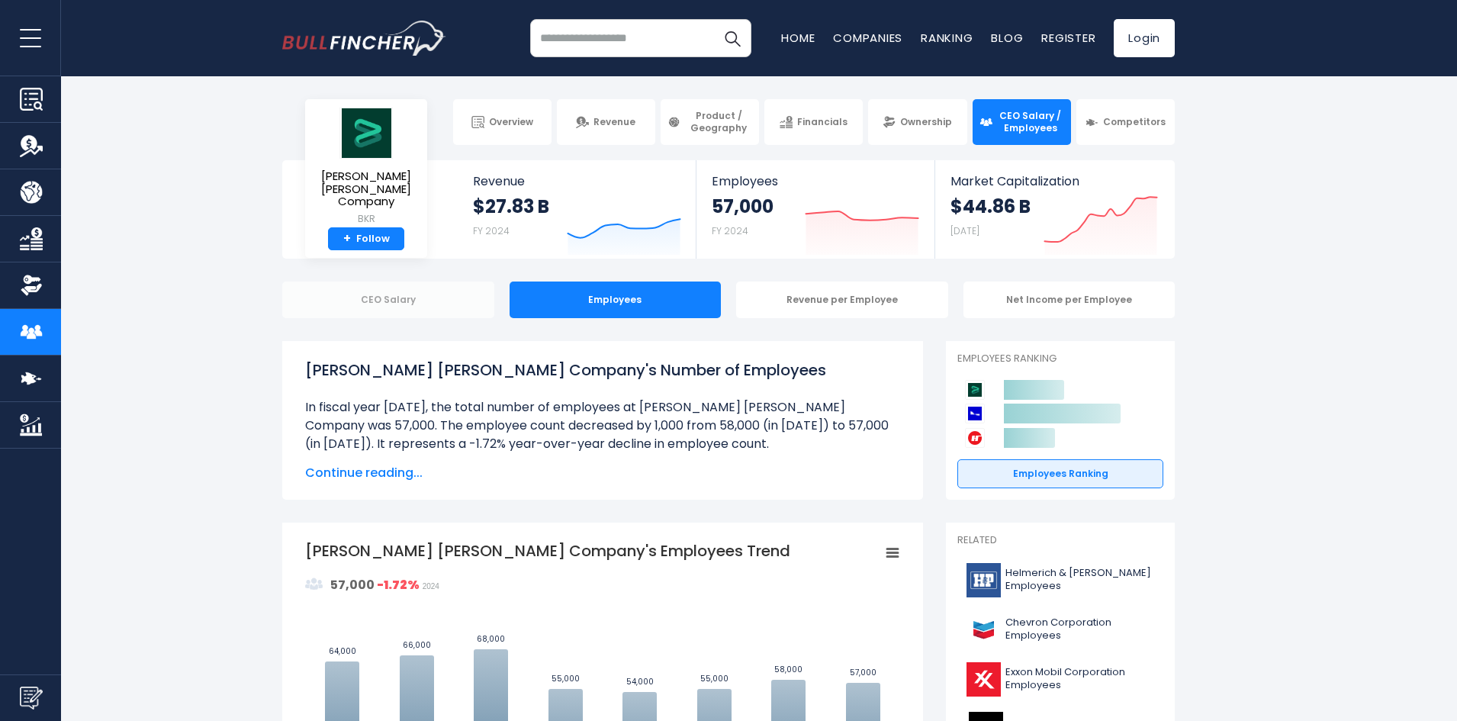
click at [397, 297] on div "CEO Salary" at bounding box center [388, 299] width 212 height 37
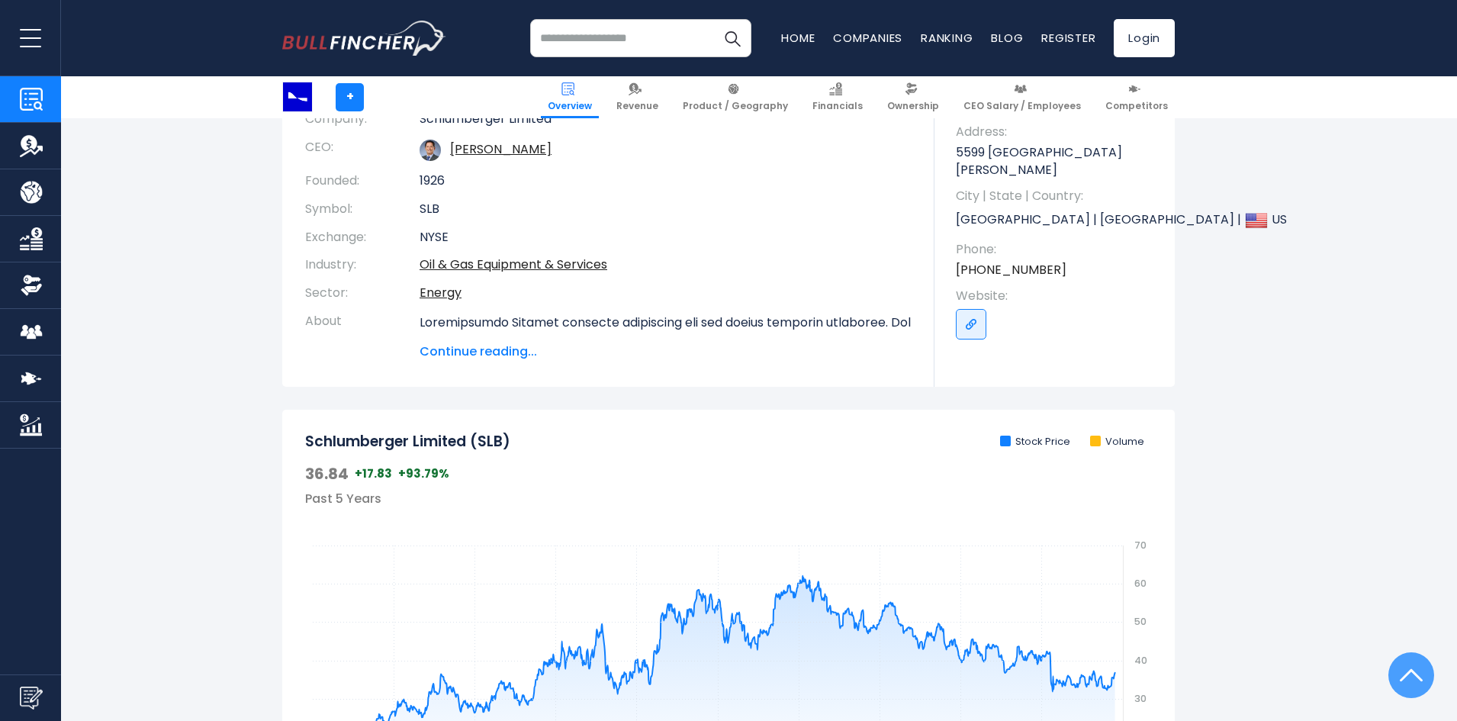
scroll to position [153, 0]
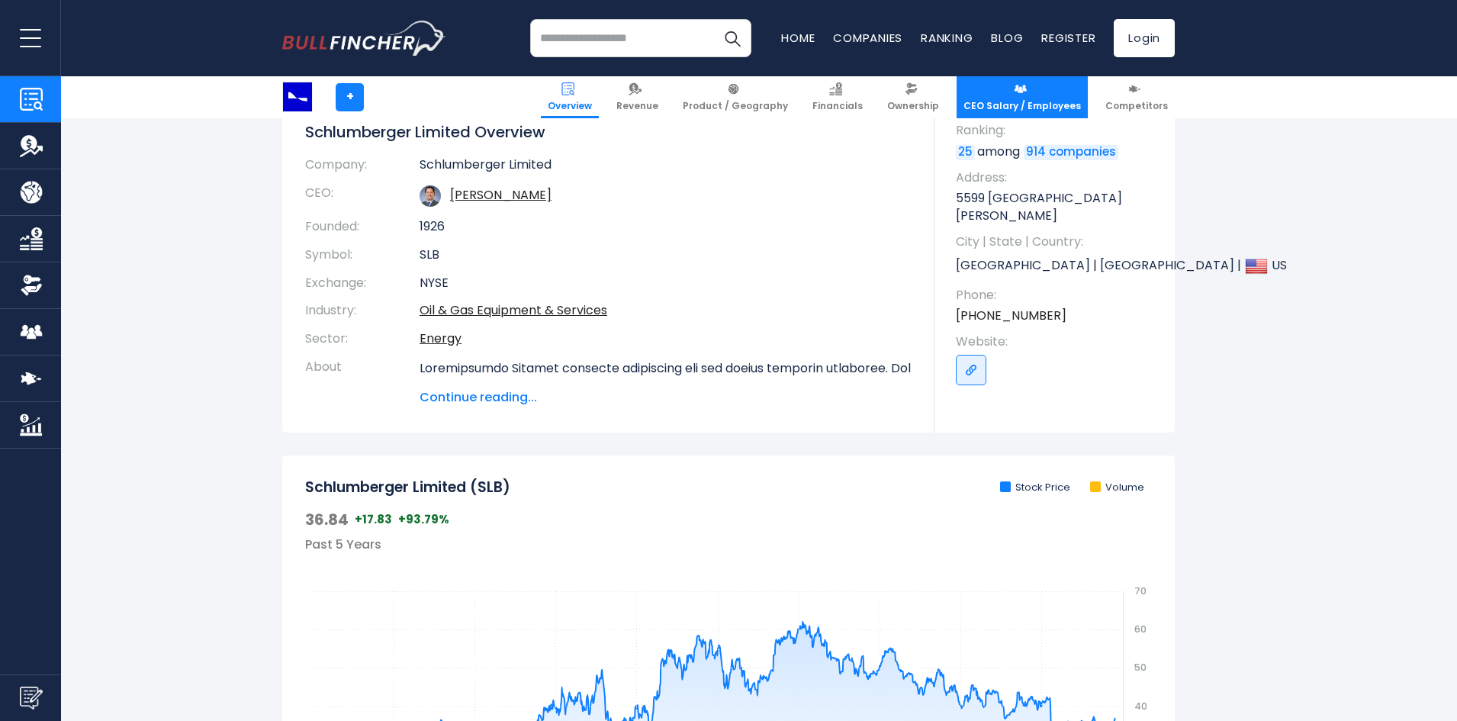
click at [1025, 91] on img at bounding box center [1020, 88] width 13 height 13
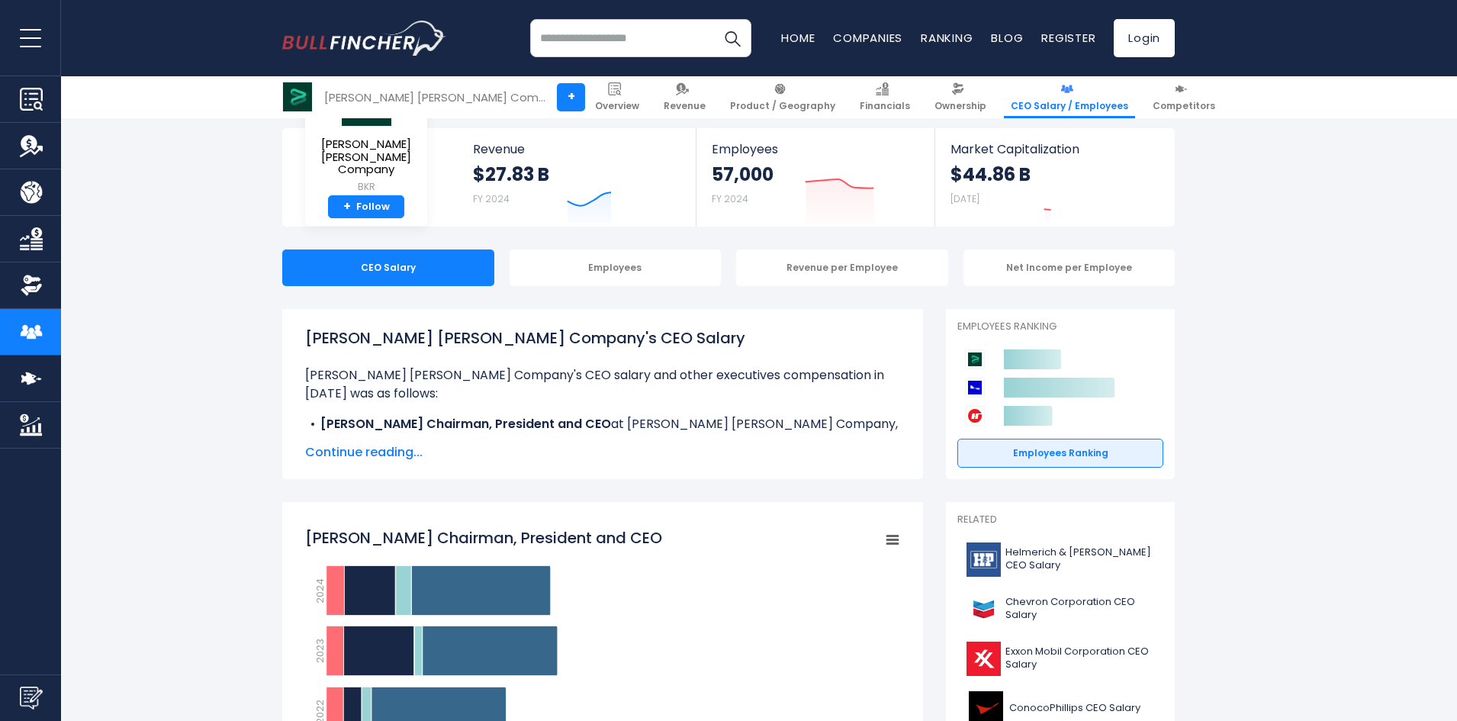
scroll to position [381, 0]
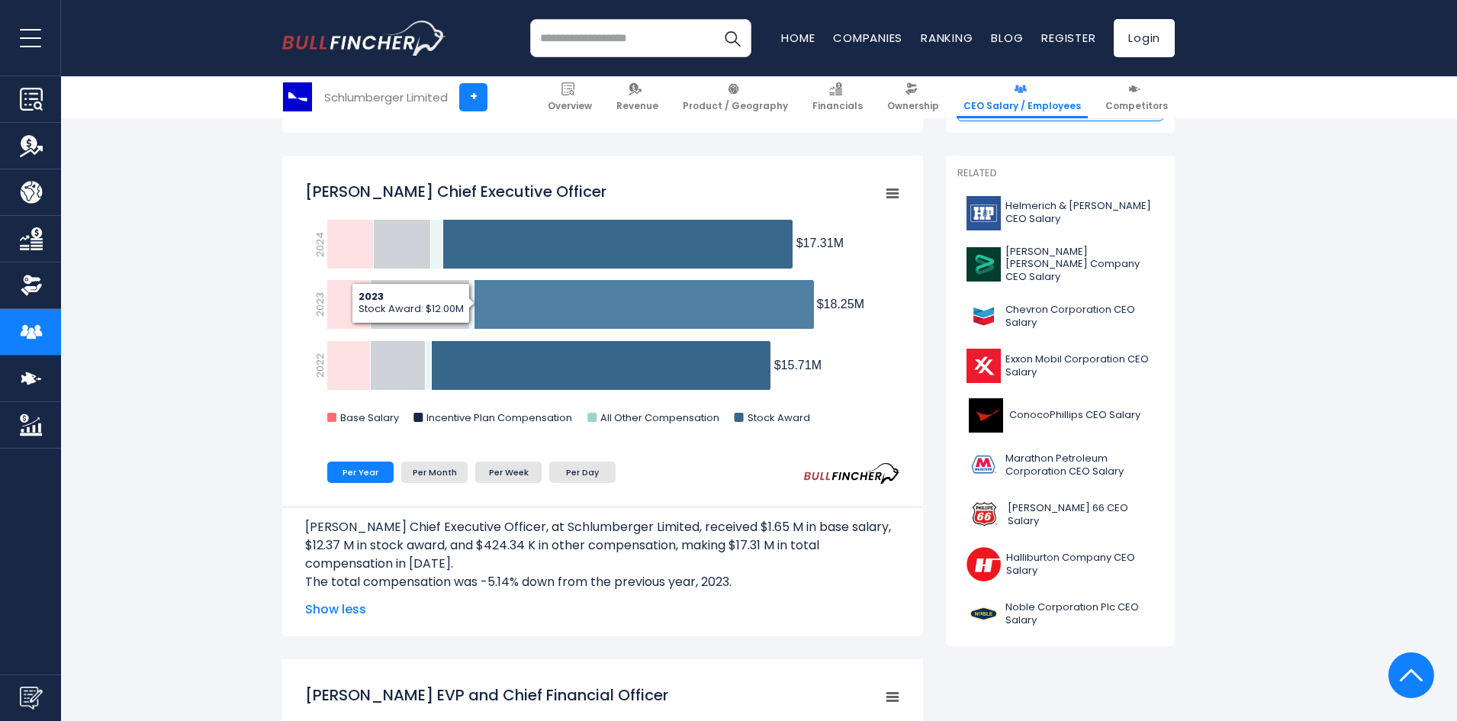
scroll to position [153, 0]
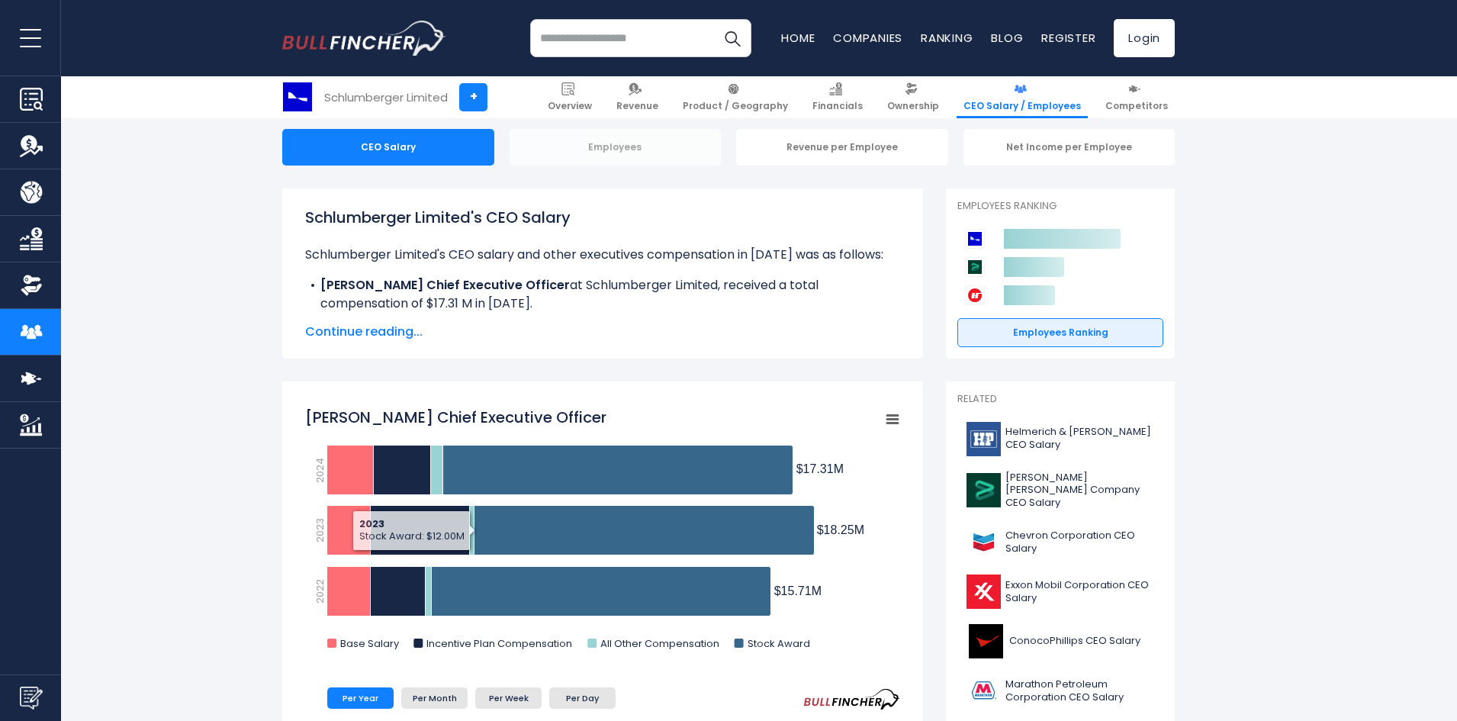
click at [633, 135] on div "Employees" at bounding box center [615, 147] width 212 height 37
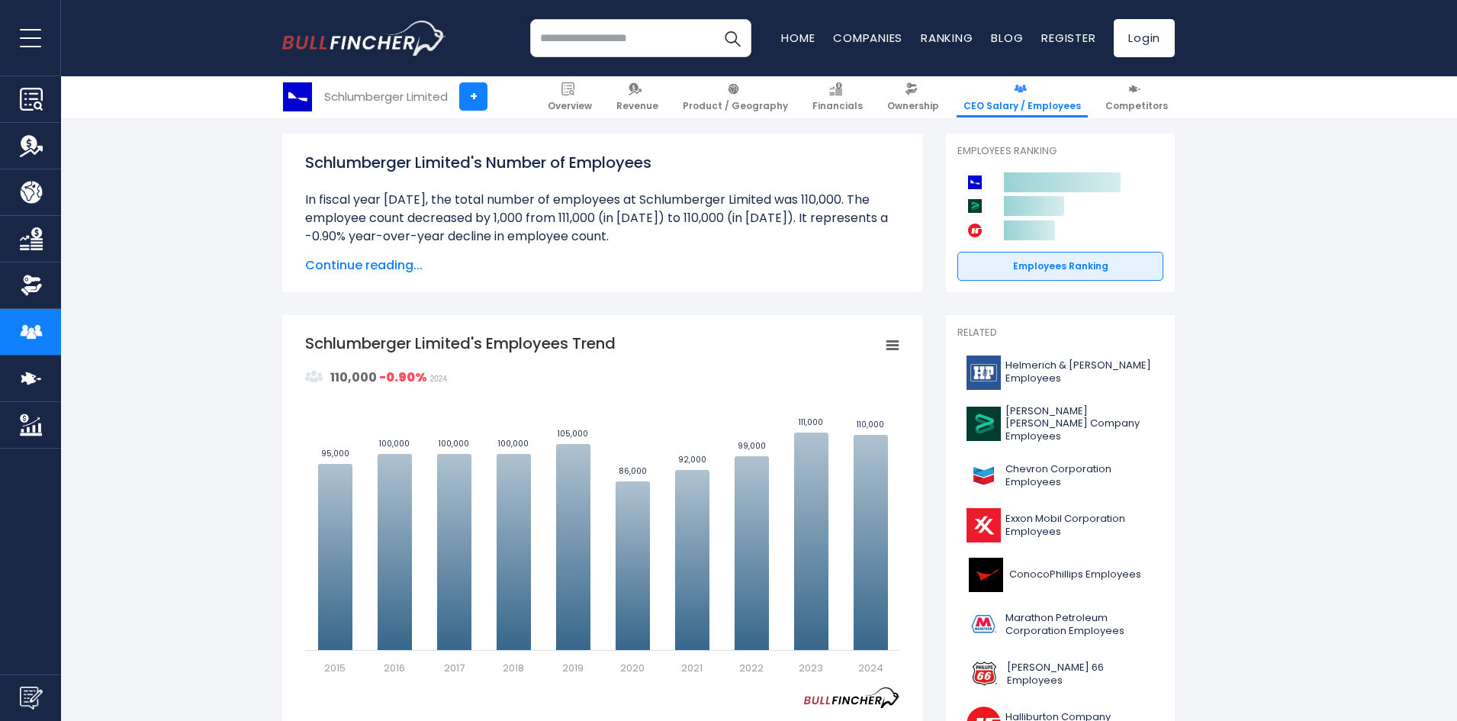
scroll to position [229, 0]
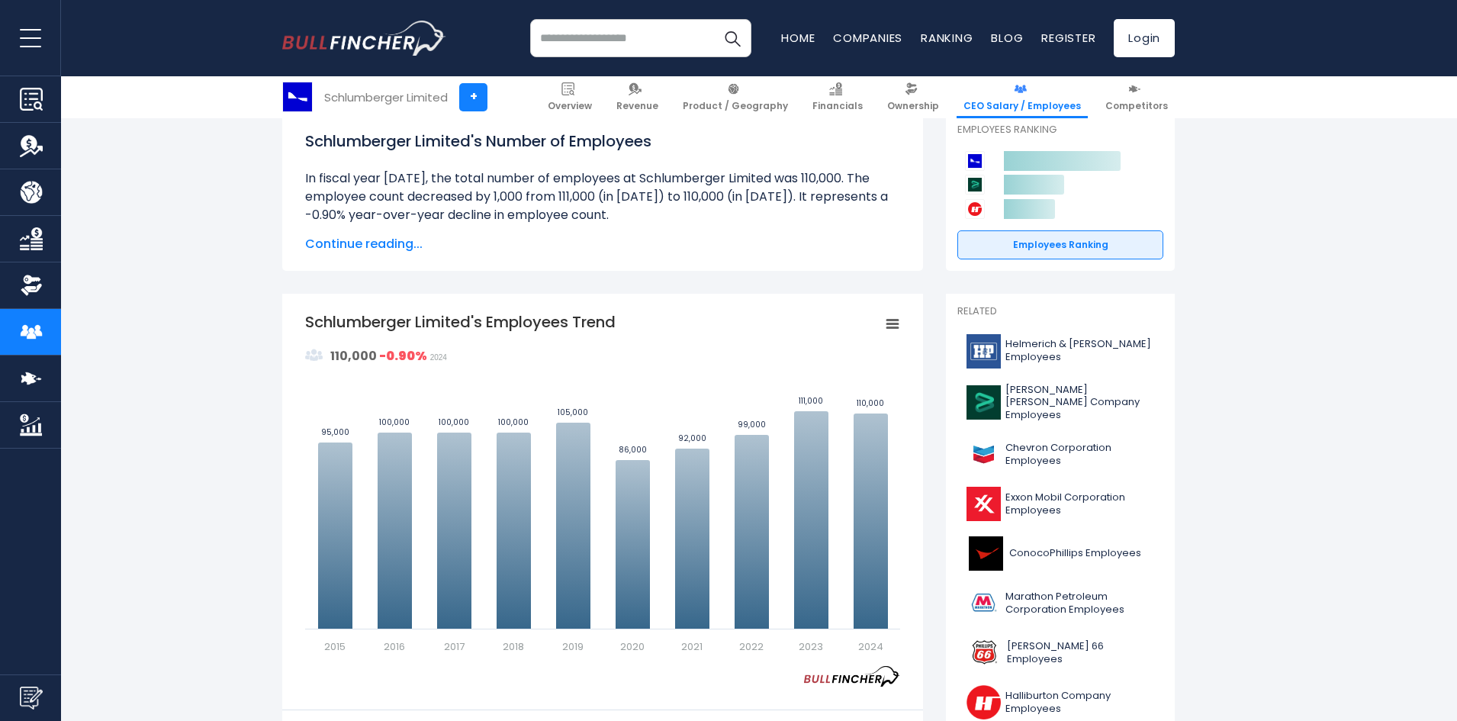
click at [371, 233] on div "Schlumberger Limited's Number of Employees Over the past 10 years ([DATE]-[DATE…" at bounding box center [602, 192] width 595 height 124
click at [370, 237] on span "Continue reading..." at bounding box center [602, 244] width 595 height 18
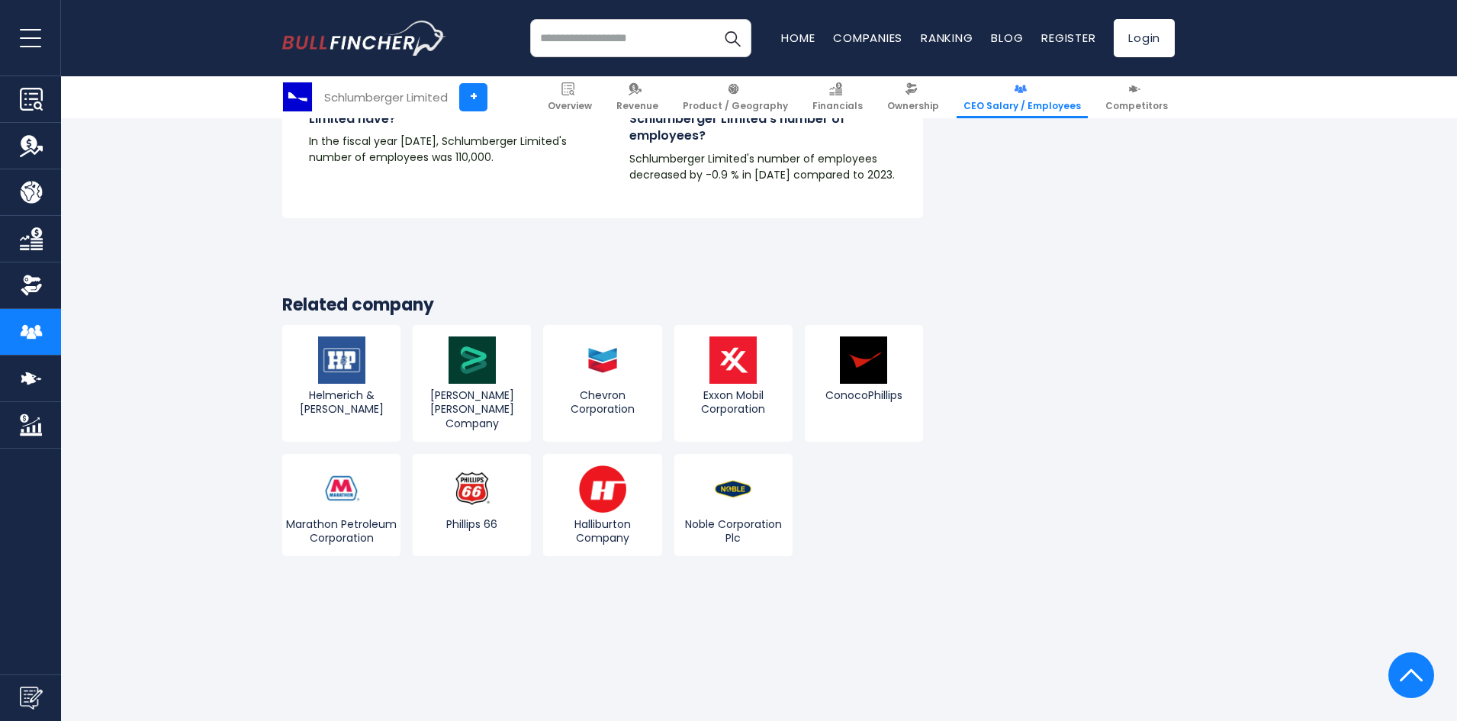
scroll to position [2517, 0]
